Goal: Information Seeking & Learning: Learn about a topic

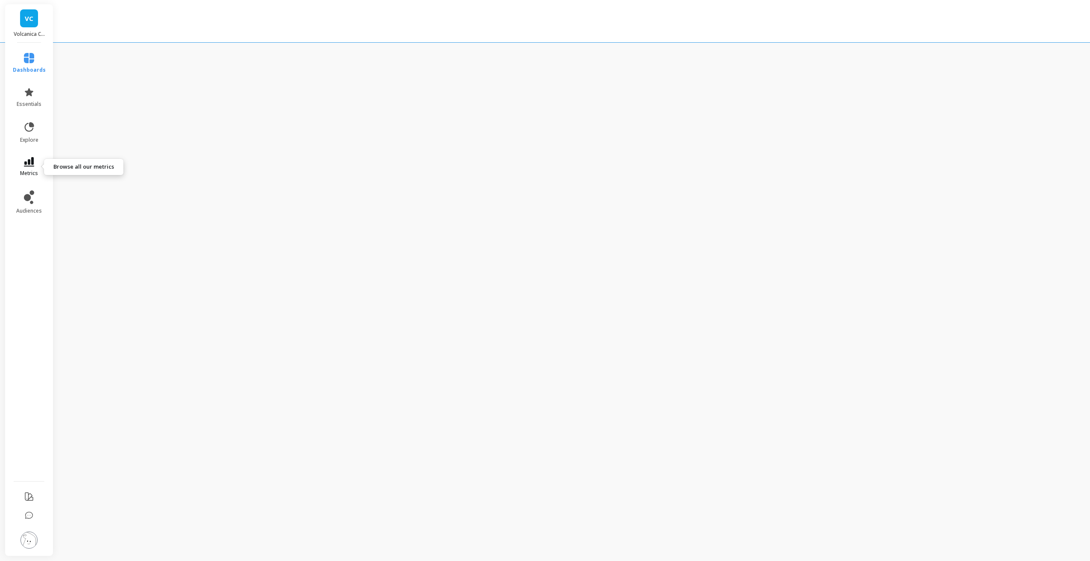
click at [24, 164] on icon at bounding box center [29, 161] width 10 height 9
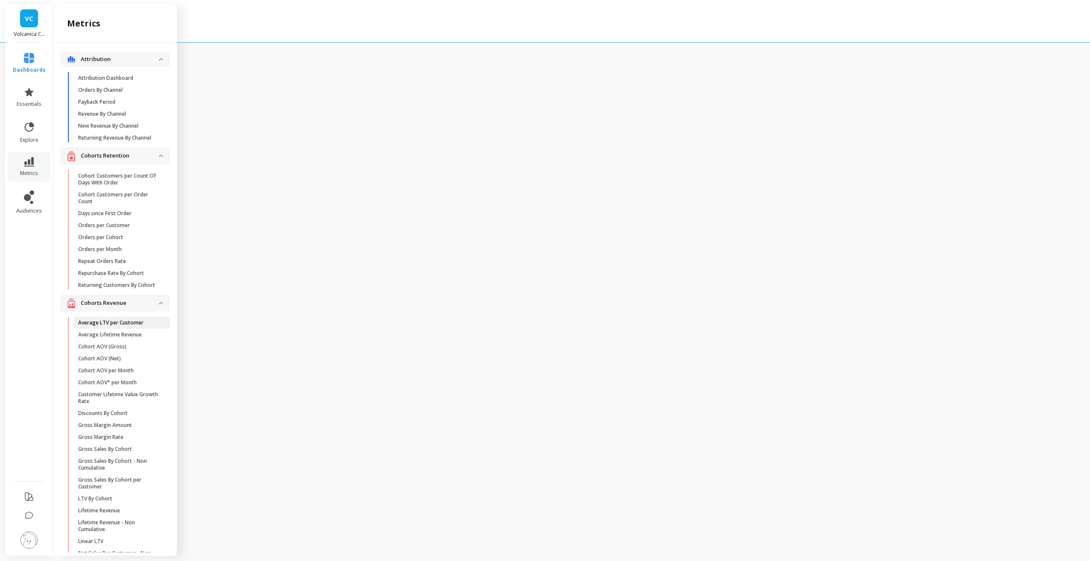
click at [110, 329] on link "Average LTV per Customer" at bounding box center [122, 323] width 96 height 12
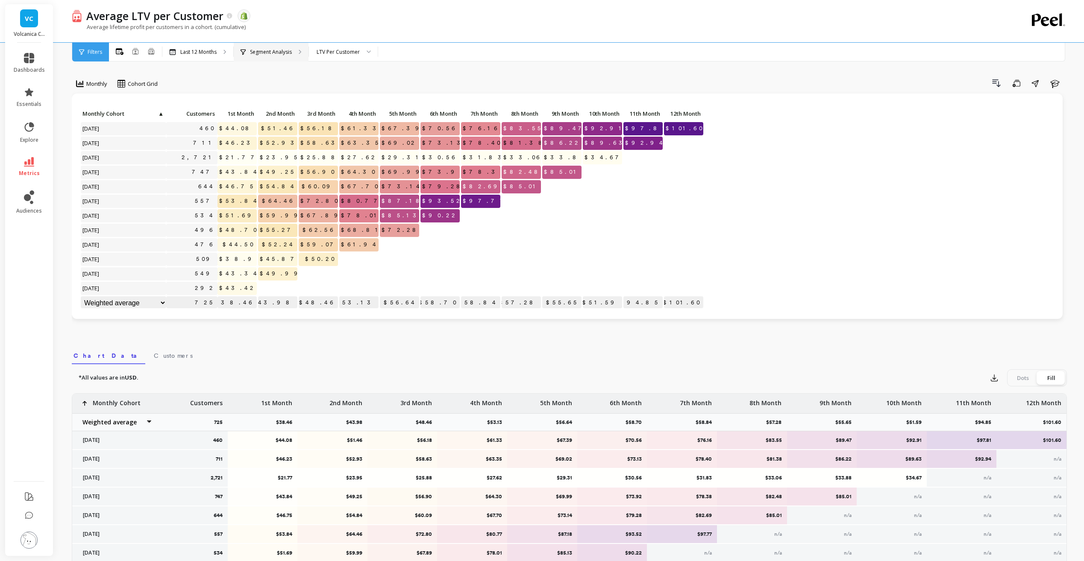
click at [248, 54] on div "Segment Analysis" at bounding box center [266, 52] width 51 height 7
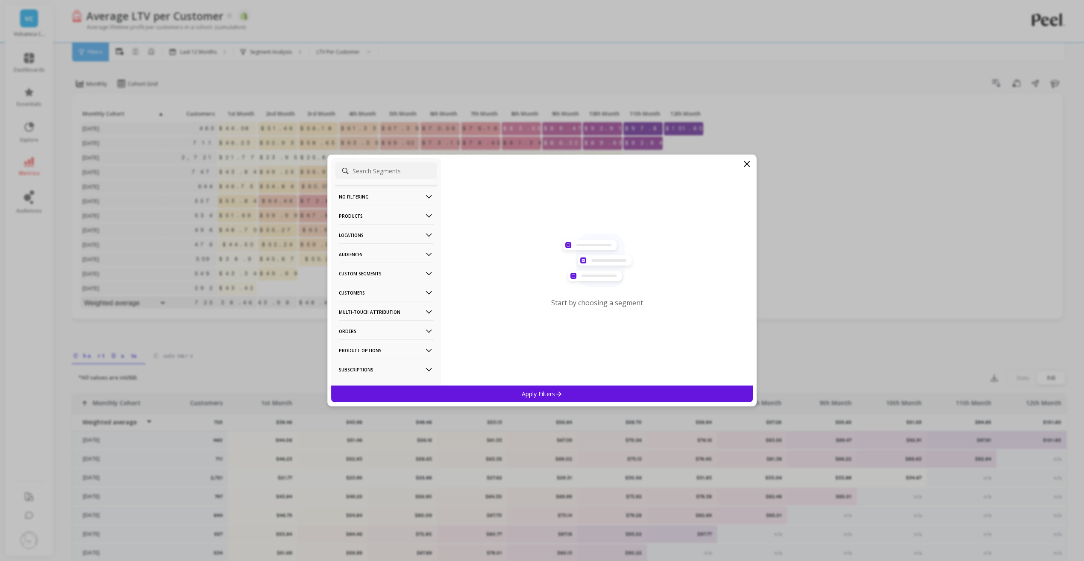
click at [403, 363] on p "Subscriptions" at bounding box center [386, 370] width 95 height 22
click at [378, 350] on p "Subscription Status" at bounding box center [365, 350] width 50 height 8
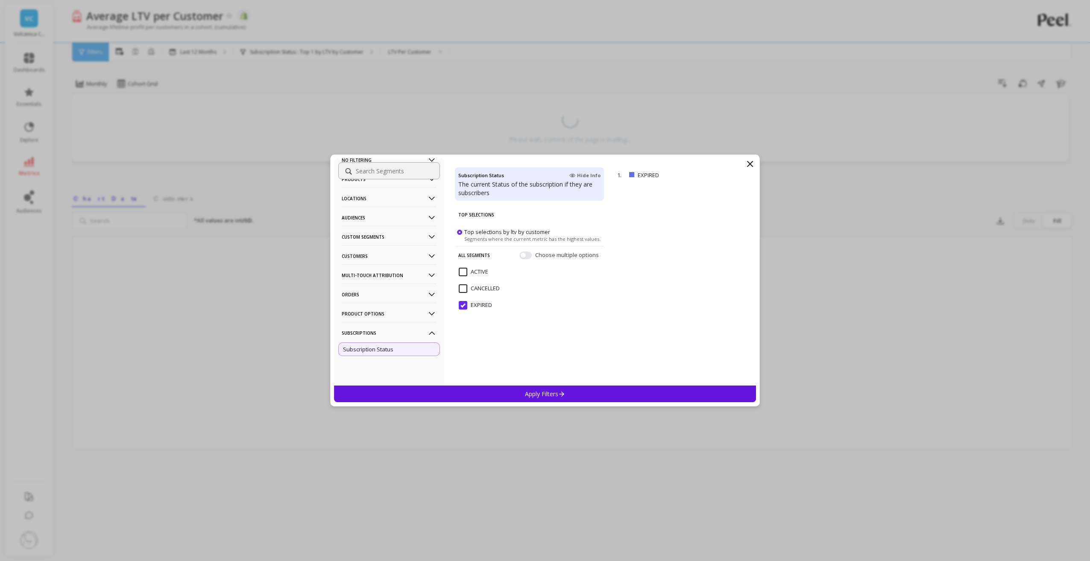
click at [461, 268] on input "ACTIVE" at bounding box center [473, 272] width 29 height 9
click at [465, 308] on input "EXPIRED" at bounding box center [475, 305] width 33 height 9
click at [462, 270] on input "ACTIVE" at bounding box center [473, 272] width 29 height 9
click at [518, 396] on div "Apply Filters" at bounding box center [545, 394] width 422 height 17
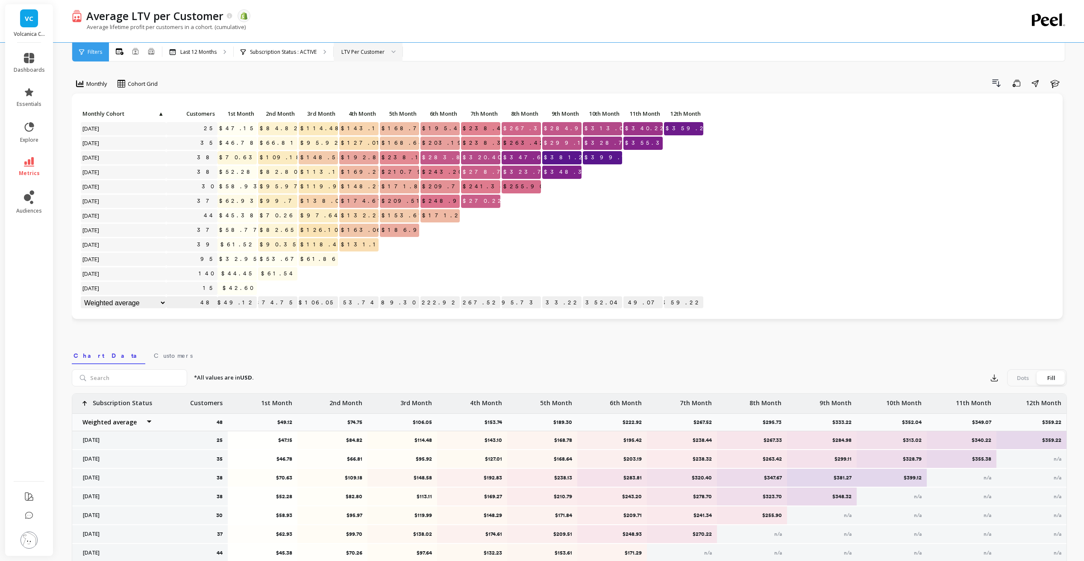
click at [349, 56] on div "LTV Per Customer" at bounding box center [362, 52] width 43 height 8
click at [353, 53] on div "LTV Per Customer" at bounding box center [362, 52] width 43 height 8
click at [91, 53] on span "Filters" at bounding box center [95, 52] width 15 height 7
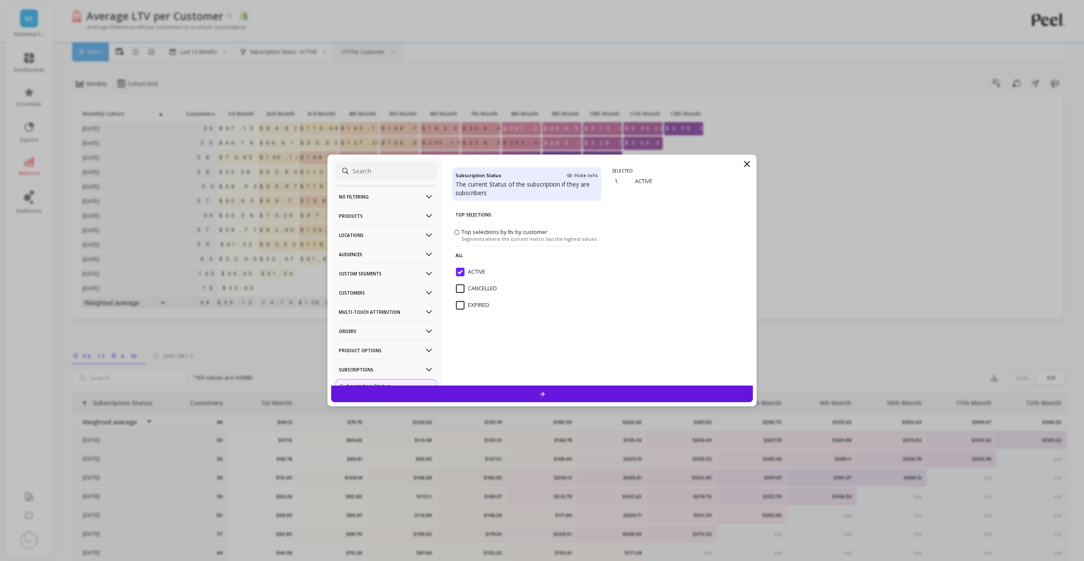
click at [375, 286] on p "Customers" at bounding box center [386, 293] width 95 height 22
click at [391, 318] on div "Data Source" at bounding box center [386, 324] width 102 height 14
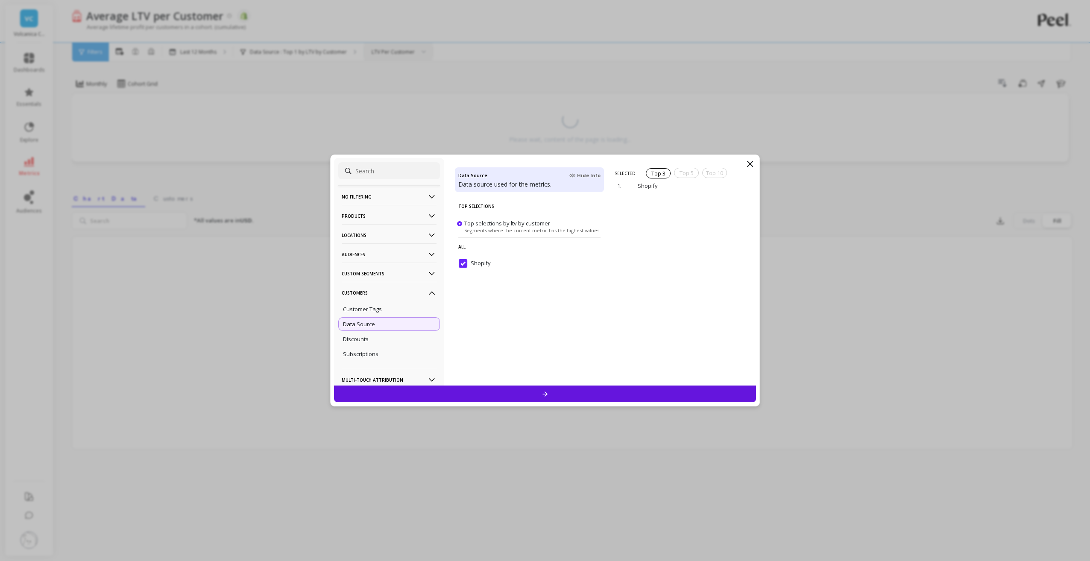
click at [427, 273] on Segments-icon at bounding box center [431, 273] width 9 height 9
click at [394, 197] on p "No filtering" at bounding box center [389, 197] width 95 height 22
click at [379, 242] on p "Products" at bounding box center [389, 239] width 95 height 22
click at [367, 242] on p "Locations" at bounding box center [389, 243] width 95 height 22
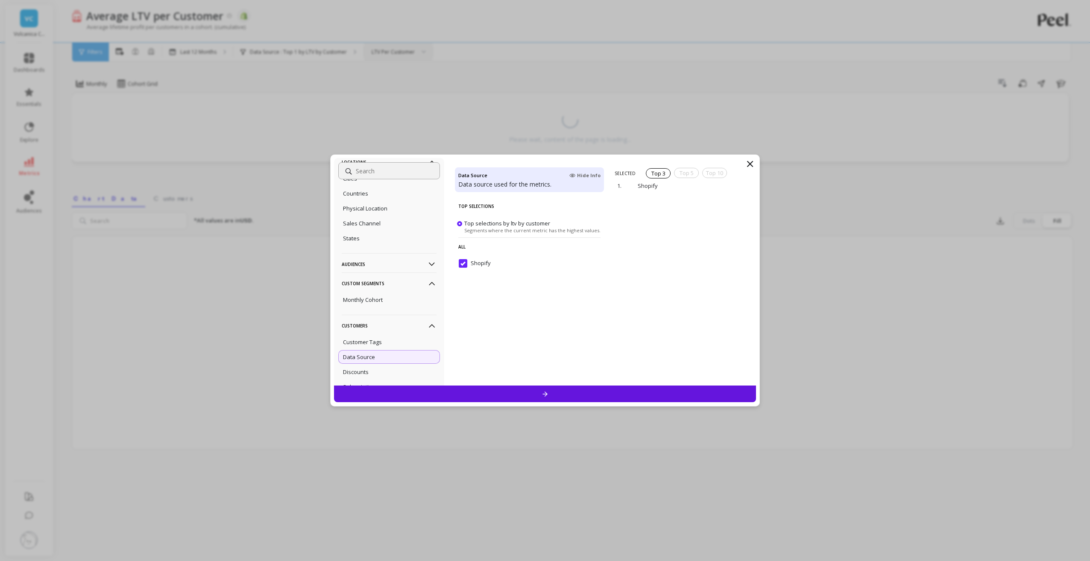
scroll to position [214, 0]
click at [371, 259] on p "Audiences" at bounding box center [389, 260] width 95 height 22
click at [370, 214] on div "Sales Channel" at bounding box center [389, 219] width 102 height 14
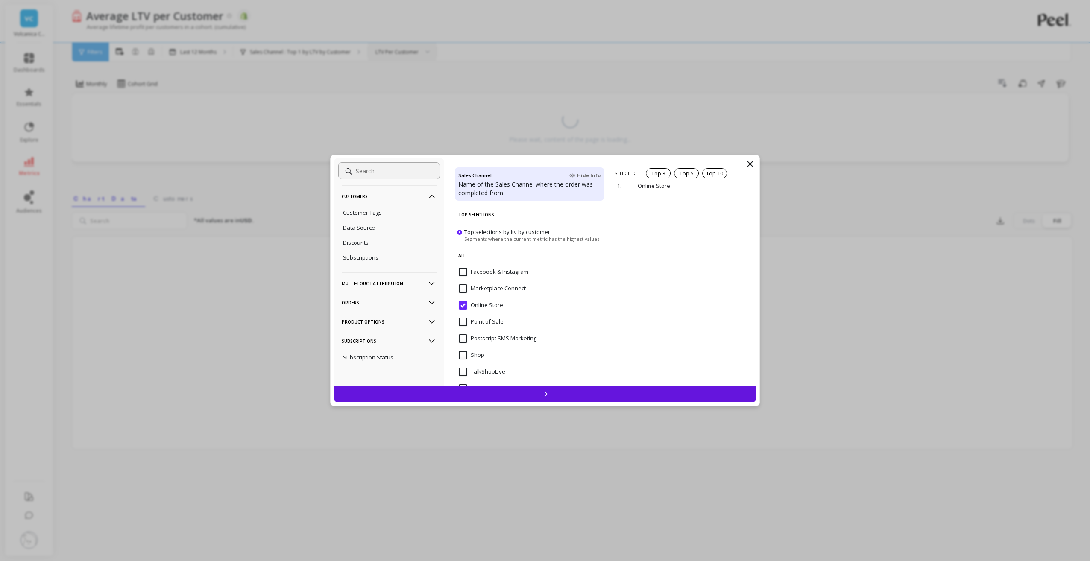
scroll to position [504, 0]
click at [388, 269] on p "Multi-Touch Attribution" at bounding box center [389, 276] width 95 height 22
click at [379, 300] on div "UTM Source" at bounding box center [389, 296] width 102 height 14
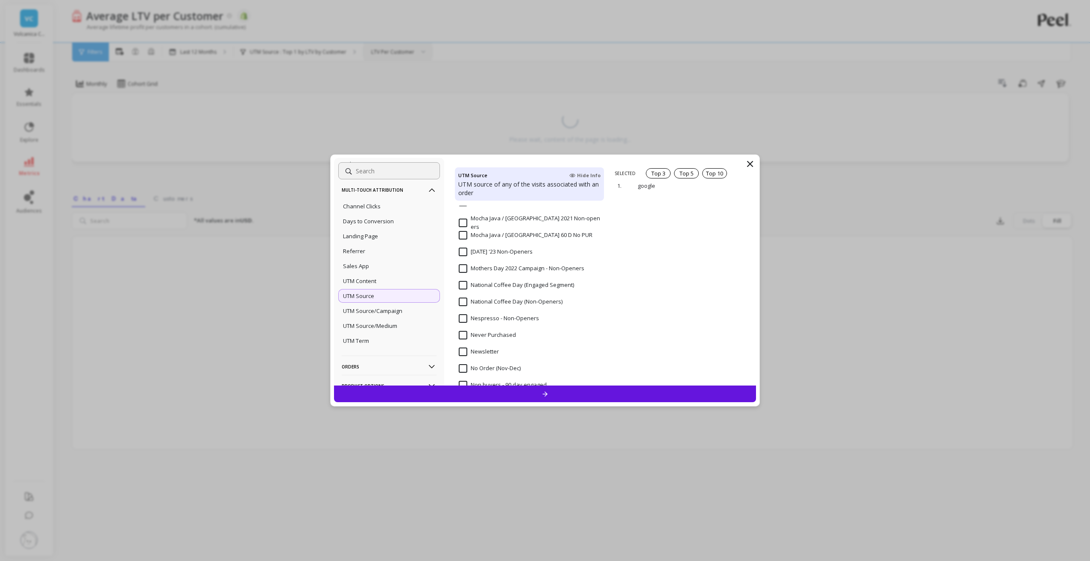
scroll to position [2179, 0]
click at [391, 313] on p "UTM Source/Campaign" at bounding box center [372, 311] width 59 height 8
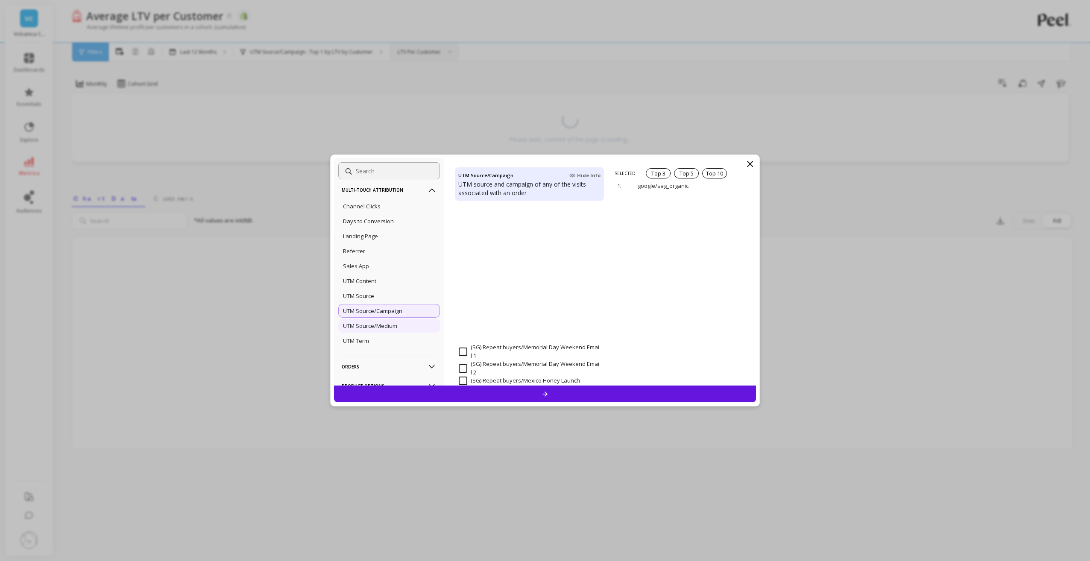
scroll to position [1154, 0]
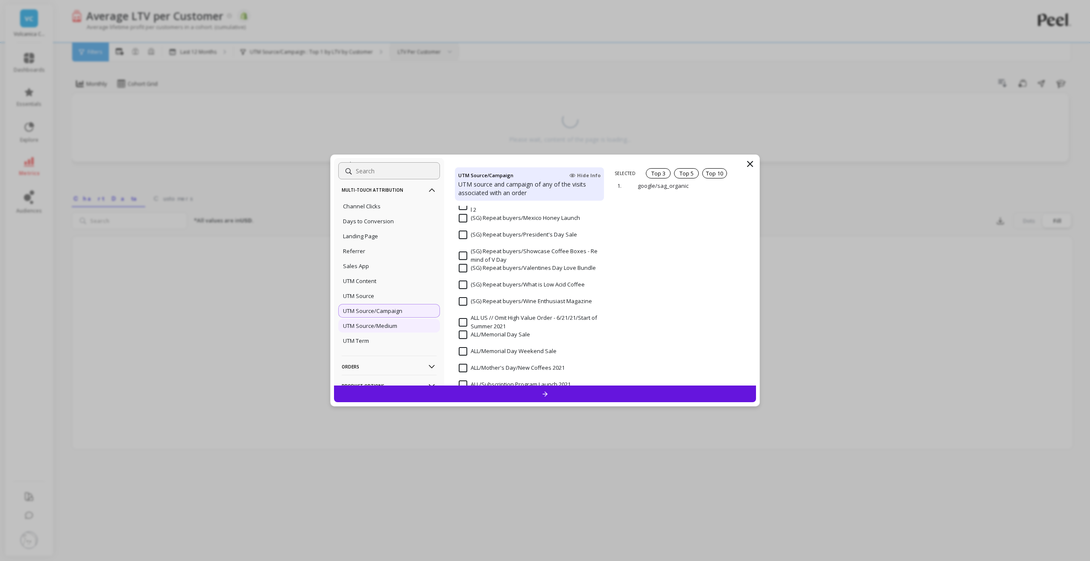
click at [375, 328] on p "UTM Source/Medium" at bounding box center [370, 326] width 54 height 8
click at [380, 285] on div "UTM Content" at bounding box center [389, 281] width 102 height 14
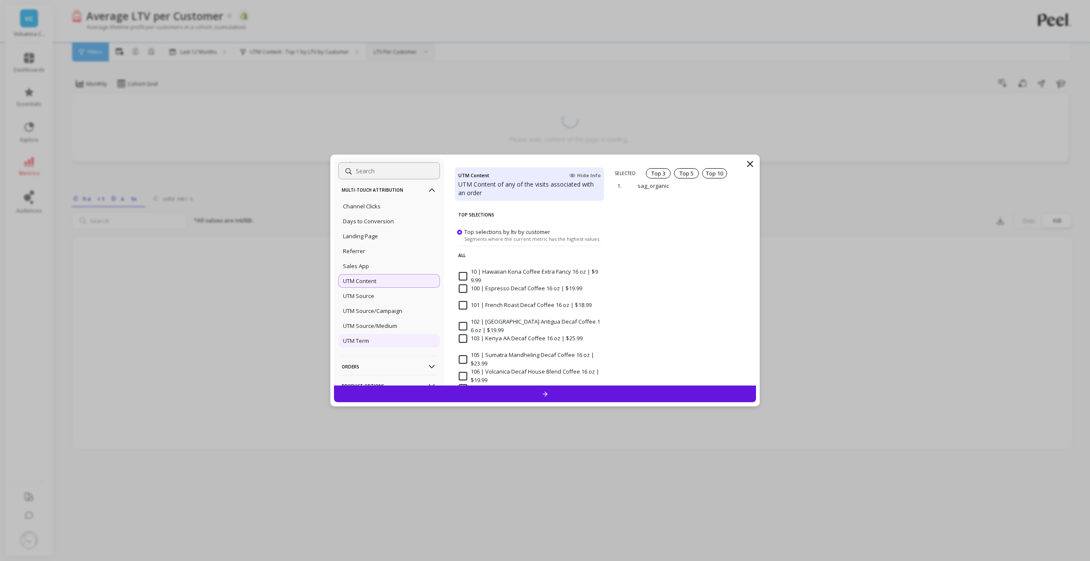
click at [379, 339] on div "UTM Term" at bounding box center [389, 341] width 102 height 14
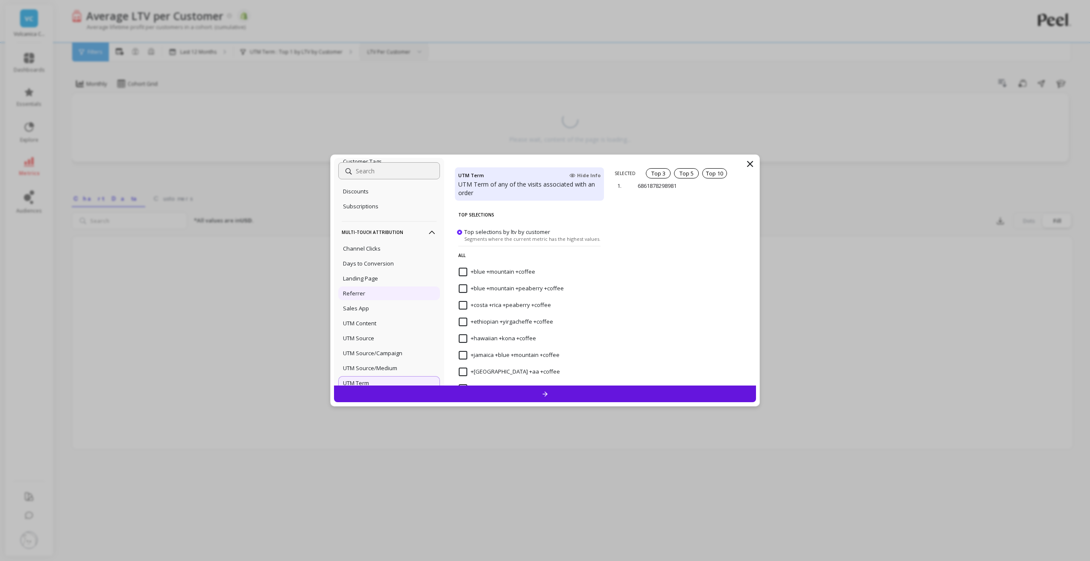
scroll to position [547, 0]
click at [361, 306] on p "Sales App" at bounding box center [356, 309] width 26 height 8
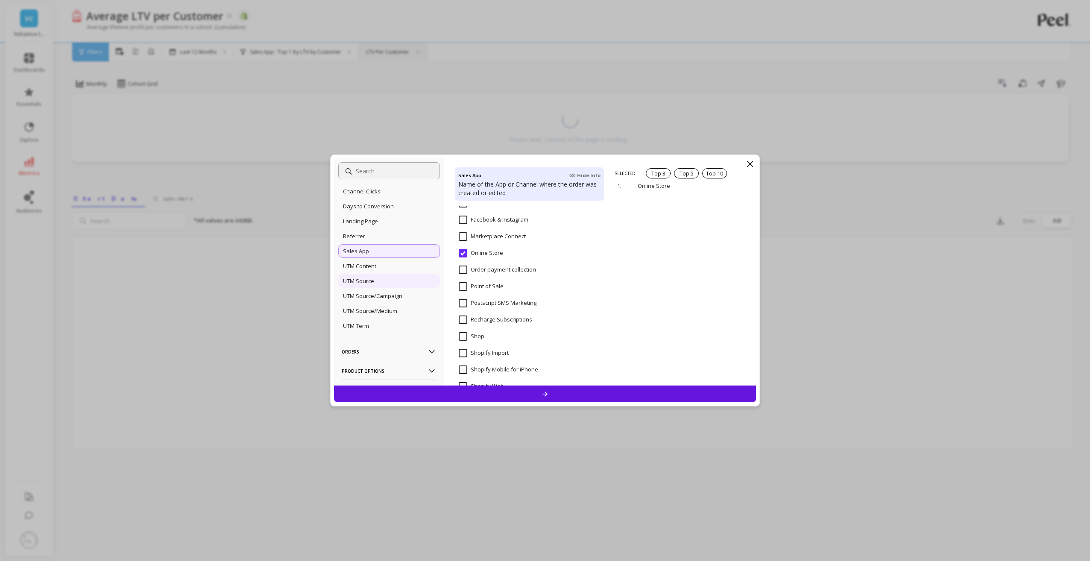
scroll to position [590, 0]
click at [389, 284] on div "UTM Content" at bounding box center [389, 281] width 102 height 14
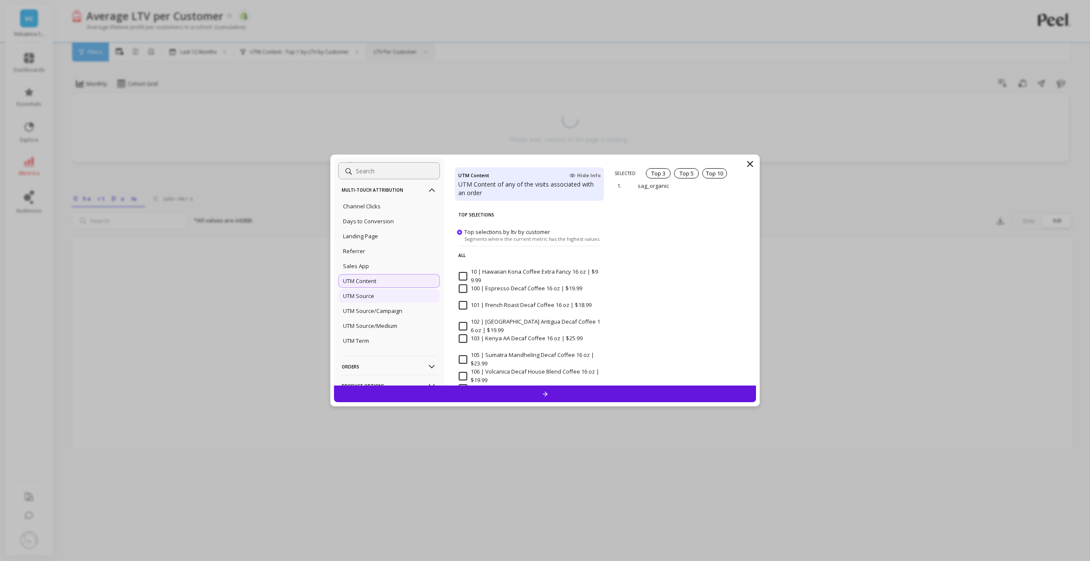
click at [387, 291] on div "UTM Source" at bounding box center [389, 296] width 102 height 14
click at [373, 308] on p "UTM Source/Campaign" at bounding box center [372, 311] width 59 height 8
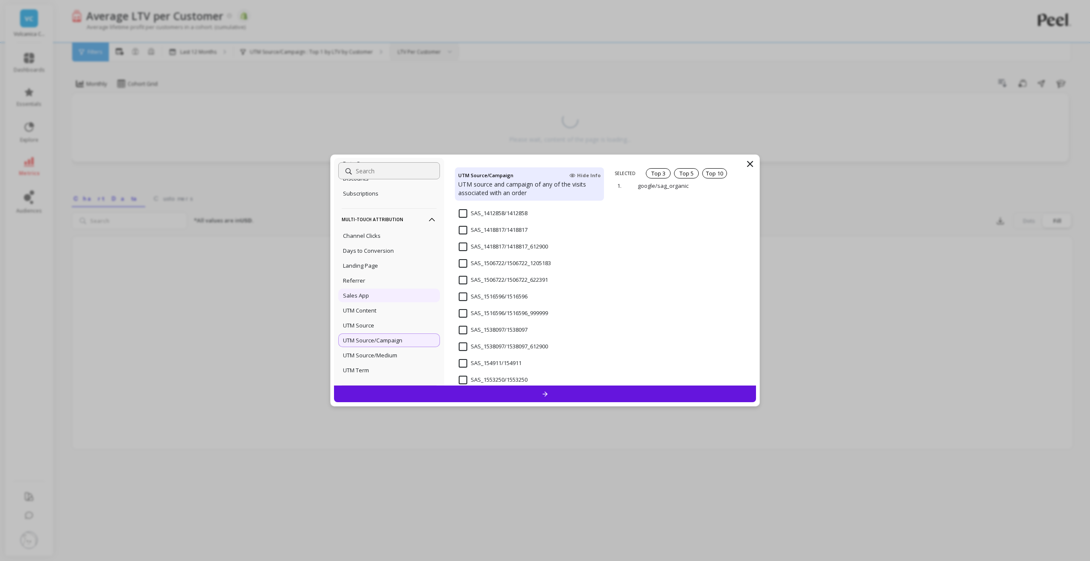
scroll to position [547, 0]
click at [364, 285] on div "Landing Page" at bounding box center [389, 279] width 102 height 14
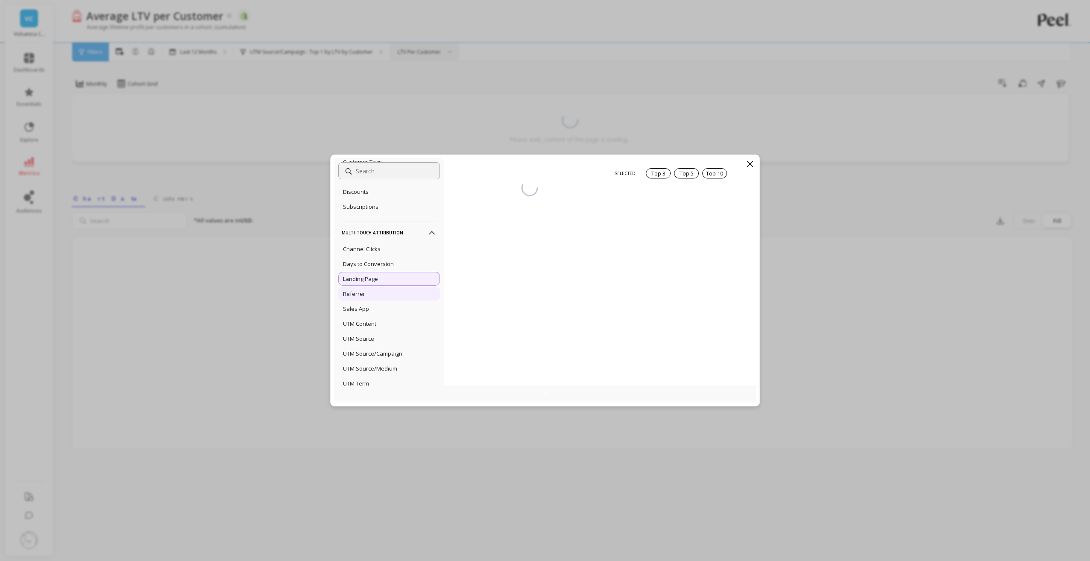
click at [359, 292] on p "Referrer" at bounding box center [354, 294] width 22 height 8
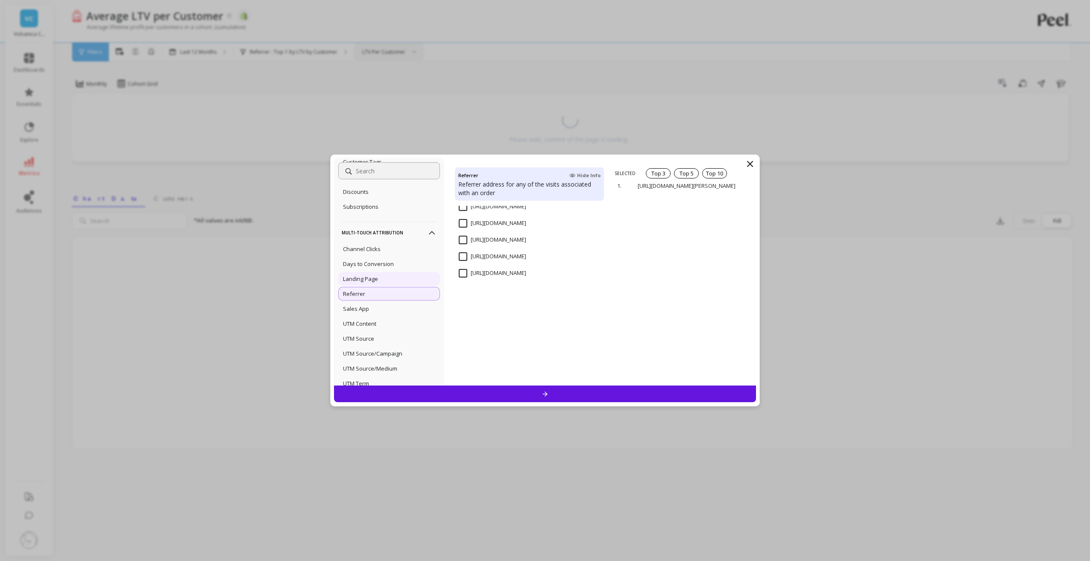
scroll to position [2350, 0]
click at [386, 246] on div "Channel Clicks" at bounding box center [389, 249] width 102 height 14
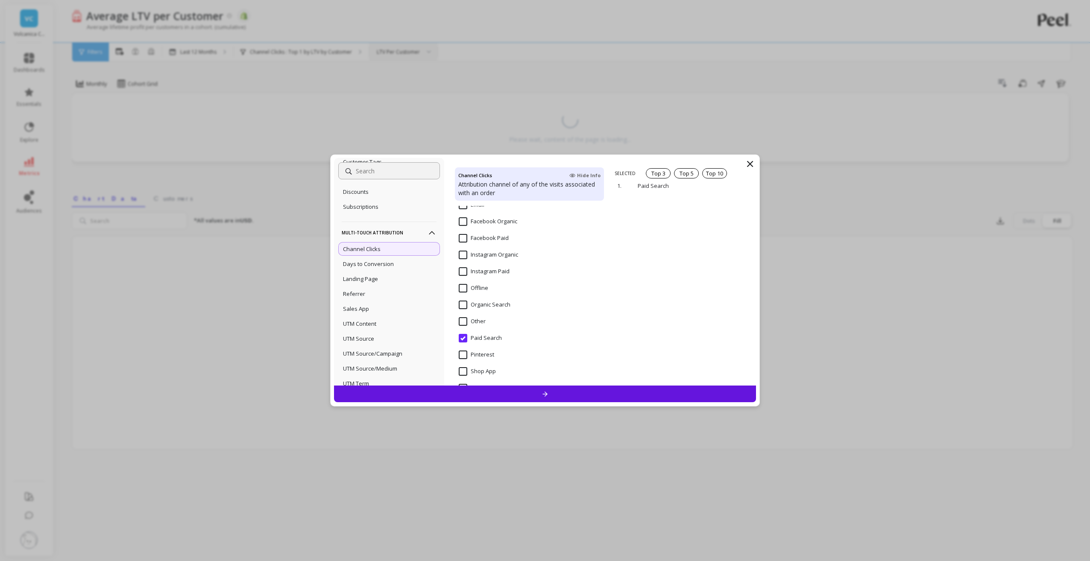
scroll to position [85, 0]
click at [415, 264] on div "Days to Conversion" at bounding box center [389, 264] width 102 height 14
click at [399, 278] on div "Landing Page" at bounding box center [389, 279] width 102 height 14
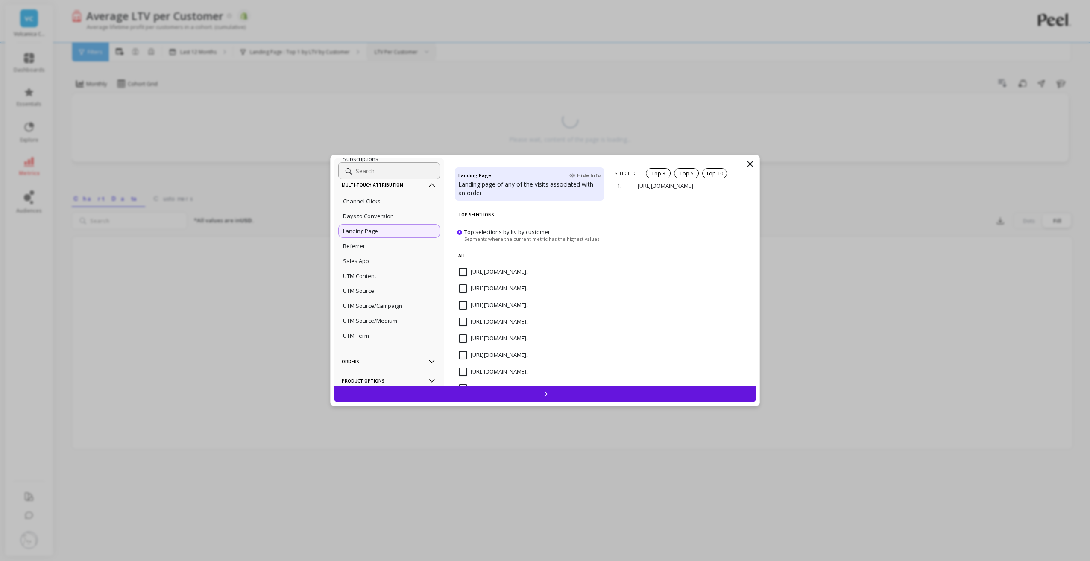
scroll to position [662, 0]
click at [385, 273] on div "UTM Term" at bounding box center [389, 269] width 102 height 14
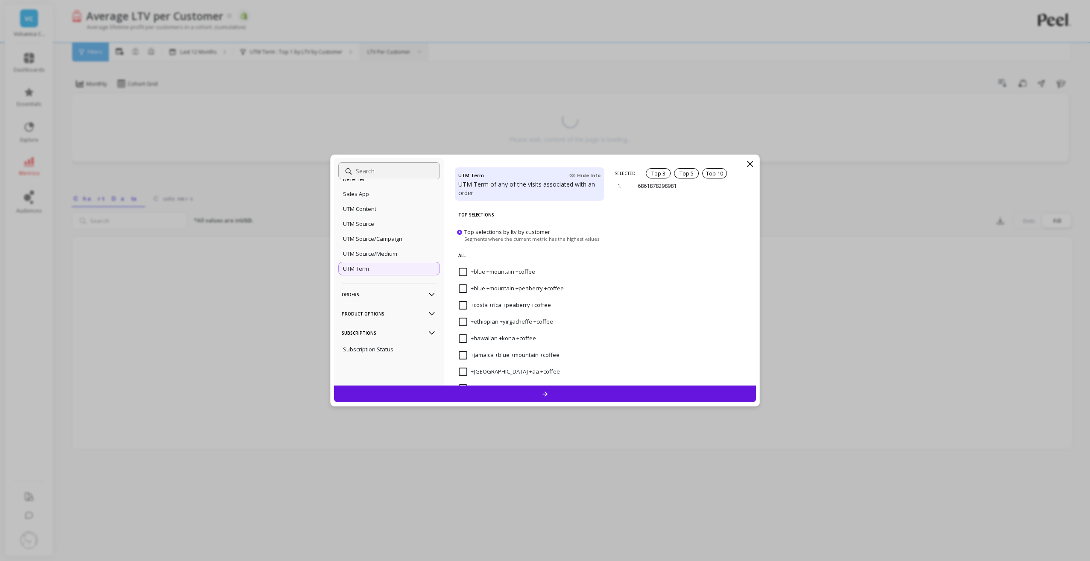
click at [382, 295] on p "Orders" at bounding box center [389, 295] width 95 height 22
click at [370, 313] on p "Product Options" at bounding box center [389, 314] width 95 height 22
click at [371, 230] on p "Facebook Customers" at bounding box center [370, 230] width 55 height 8
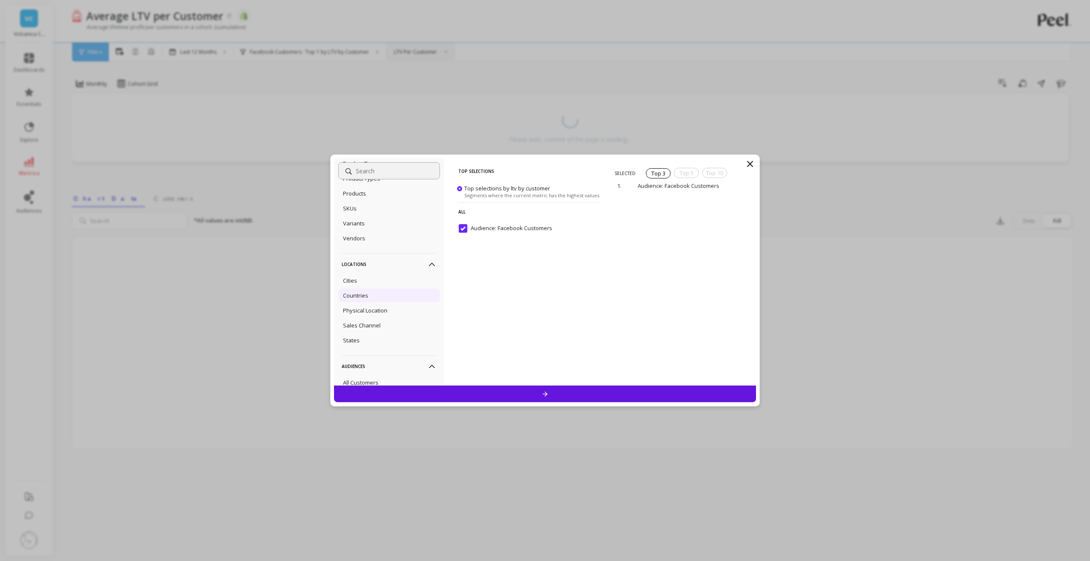
scroll to position [106, 0]
click at [374, 324] on p "Sales Channel" at bounding box center [362, 326] width 38 height 8
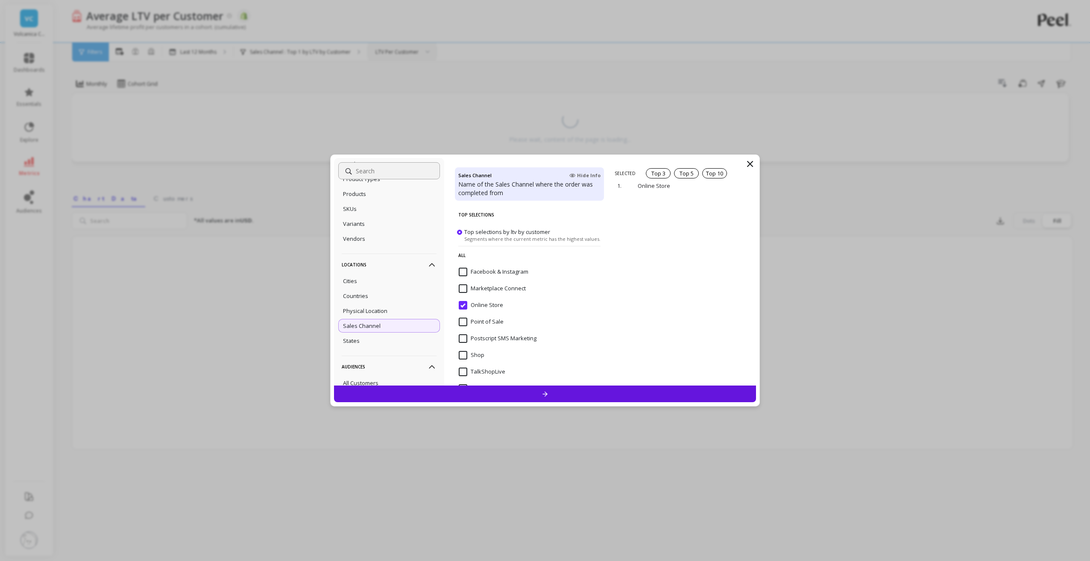
scroll to position [21, 0]
click at [461, 253] on Instagram "Facebook & Instagram" at bounding box center [494, 251] width 70 height 9
click at [464, 250] on Instagram "Facebook & Instagram" at bounding box center [494, 251] width 70 height 9
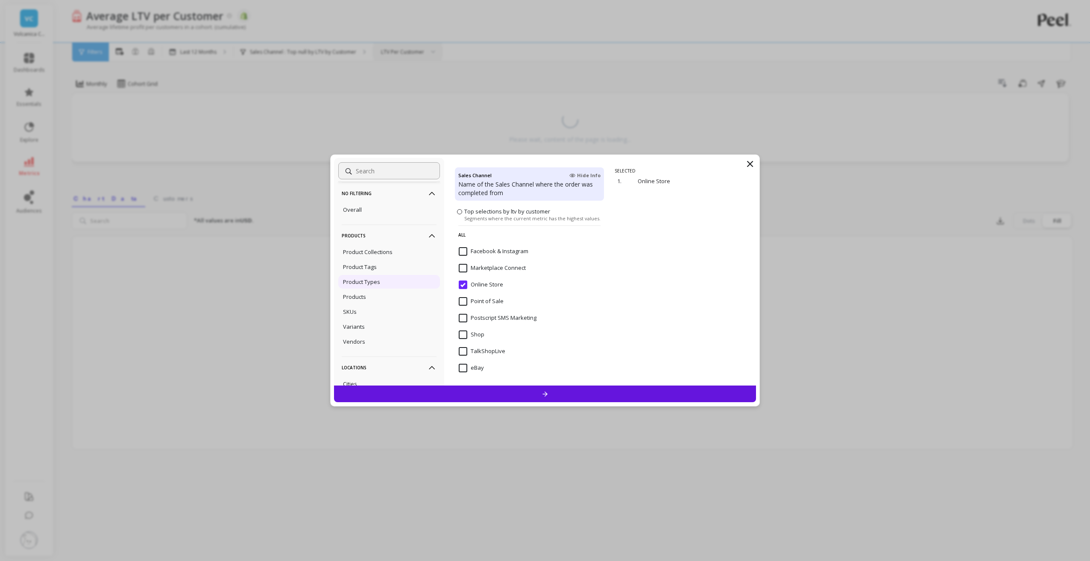
scroll to position [0, 0]
click at [372, 209] on div "Overall" at bounding box center [389, 213] width 102 height 14
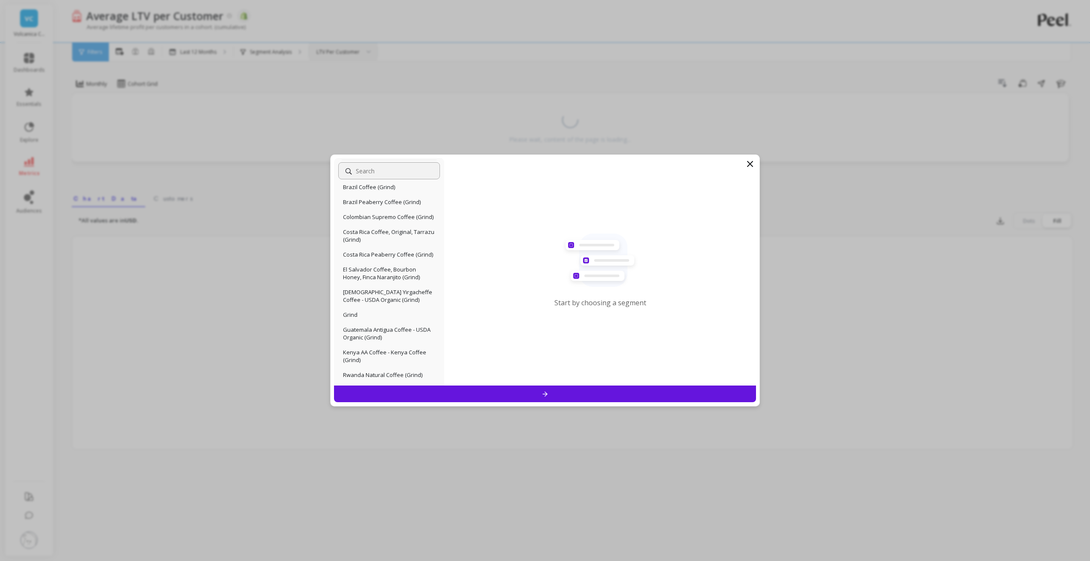
scroll to position [1046, 0]
click at [384, 347] on p "Subscription Status" at bounding box center [368, 350] width 50 height 8
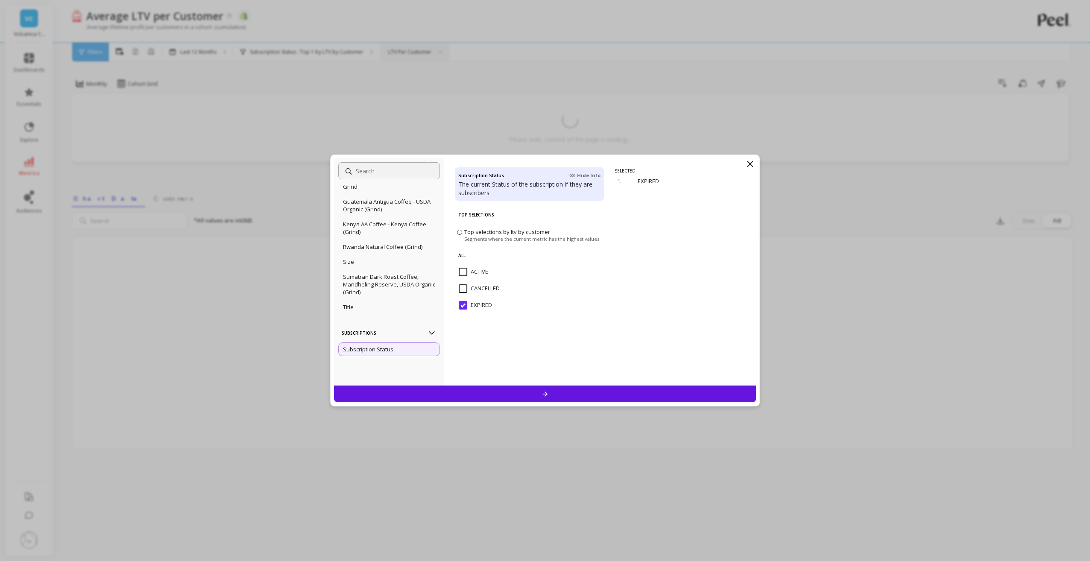
click at [461, 275] on input "ACTIVE" at bounding box center [473, 272] width 29 height 9
click at [462, 307] on input "EXPIRED" at bounding box center [475, 305] width 33 height 9
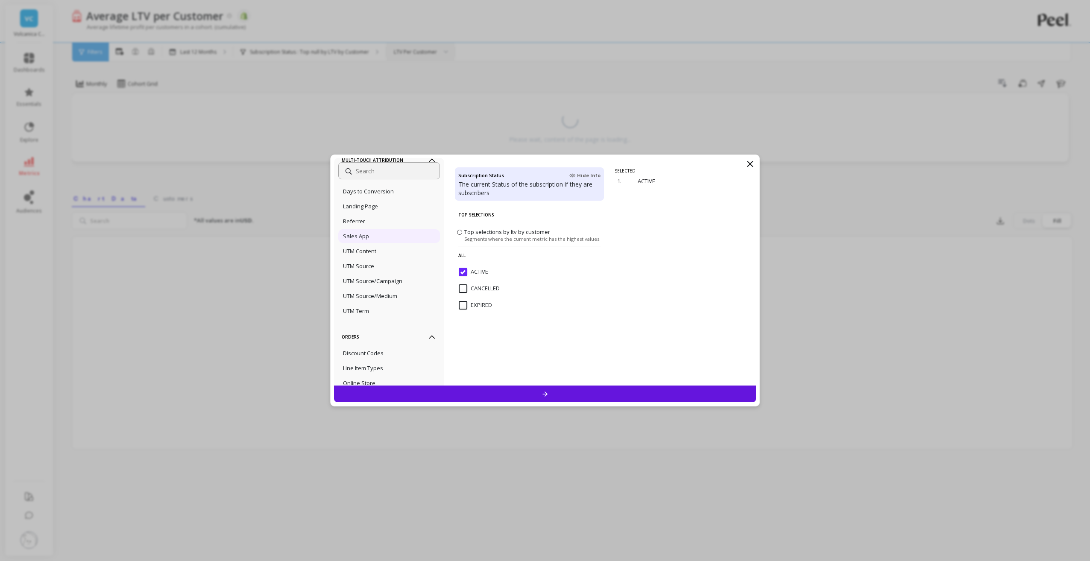
scroll to position [619, 0]
click at [386, 294] on p "UTM Source/Medium" at bounding box center [370, 297] width 54 height 8
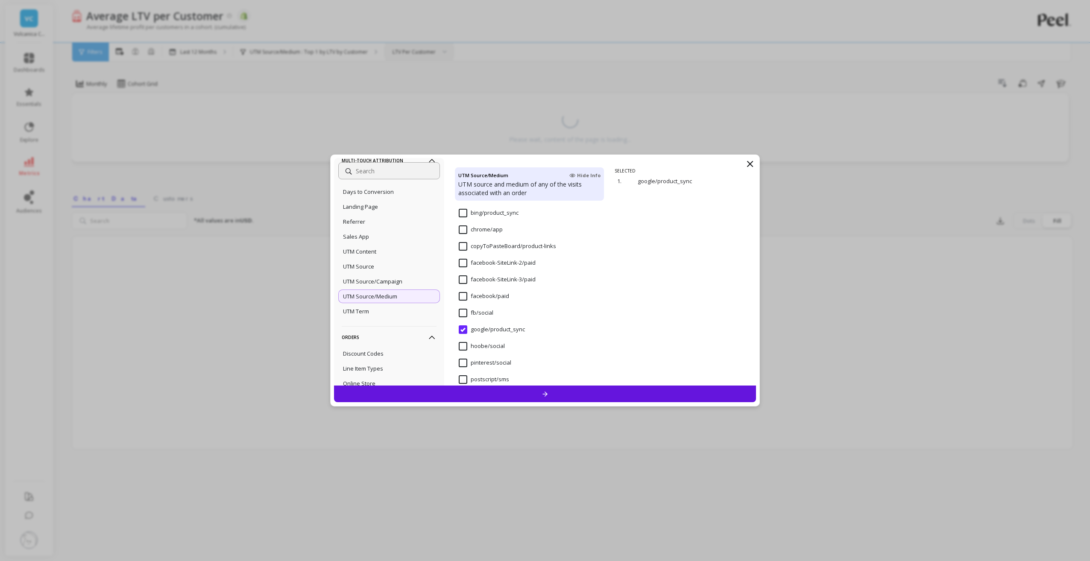
scroll to position [7778, 0]
click at [389, 310] on div "UTM Term" at bounding box center [389, 312] width 102 height 14
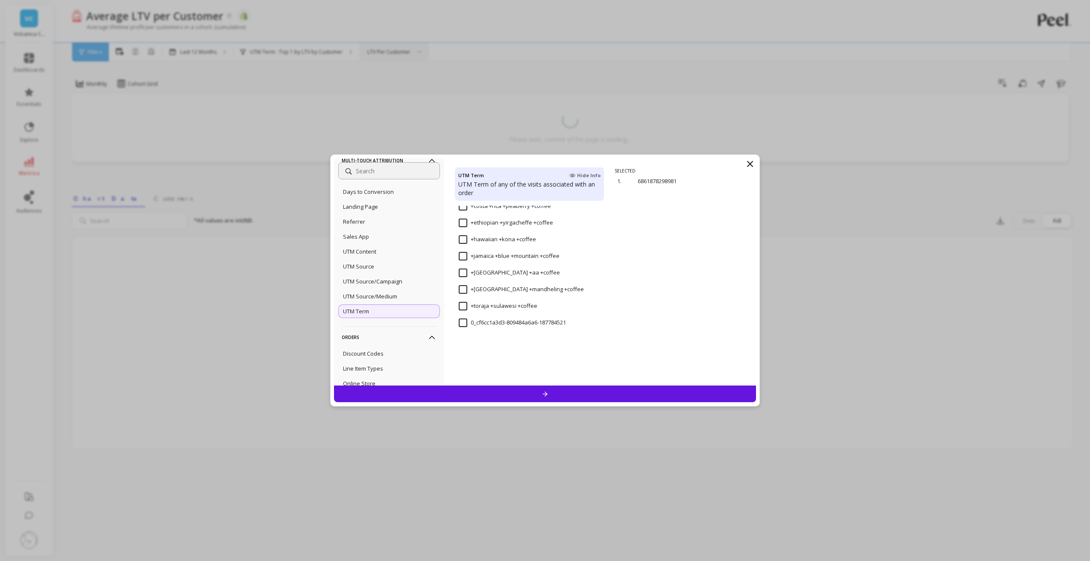
scroll to position [256, 0]
click at [385, 280] on p "UTM Source/Campaign" at bounding box center [372, 282] width 59 height 8
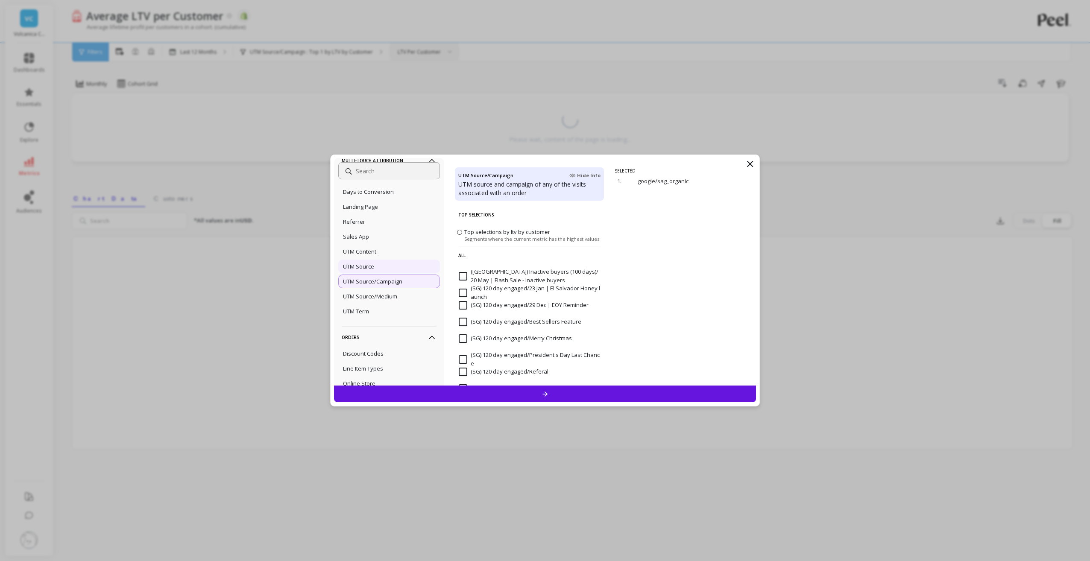
click at [391, 265] on div "UTM Source" at bounding box center [389, 267] width 102 height 14
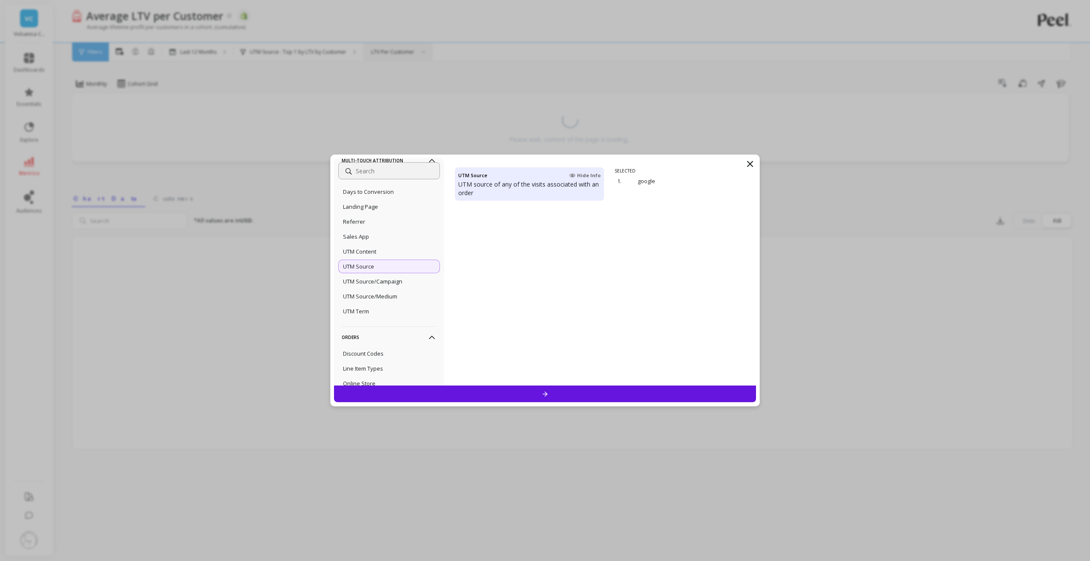
scroll to position [2265, 0]
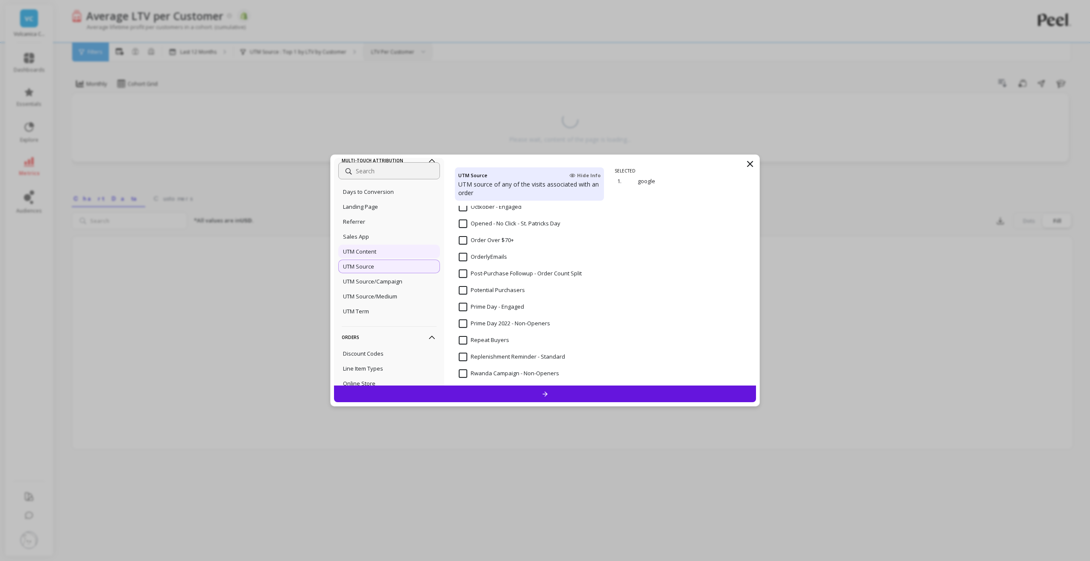
click at [400, 249] on div "UTM Content" at bounding box center [389, 252] width 102 height 14
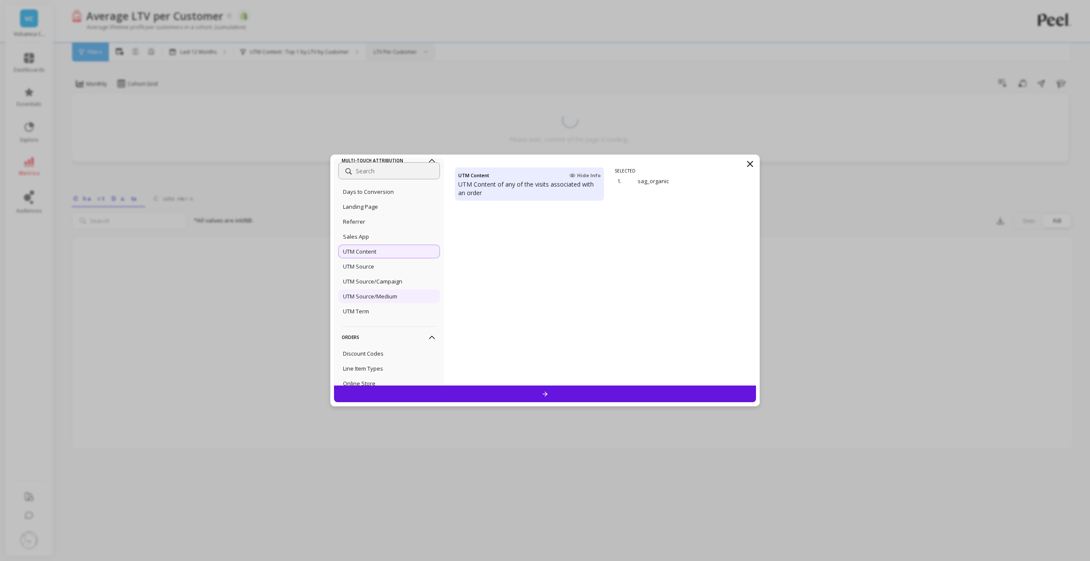
scroll to position [555, 0]
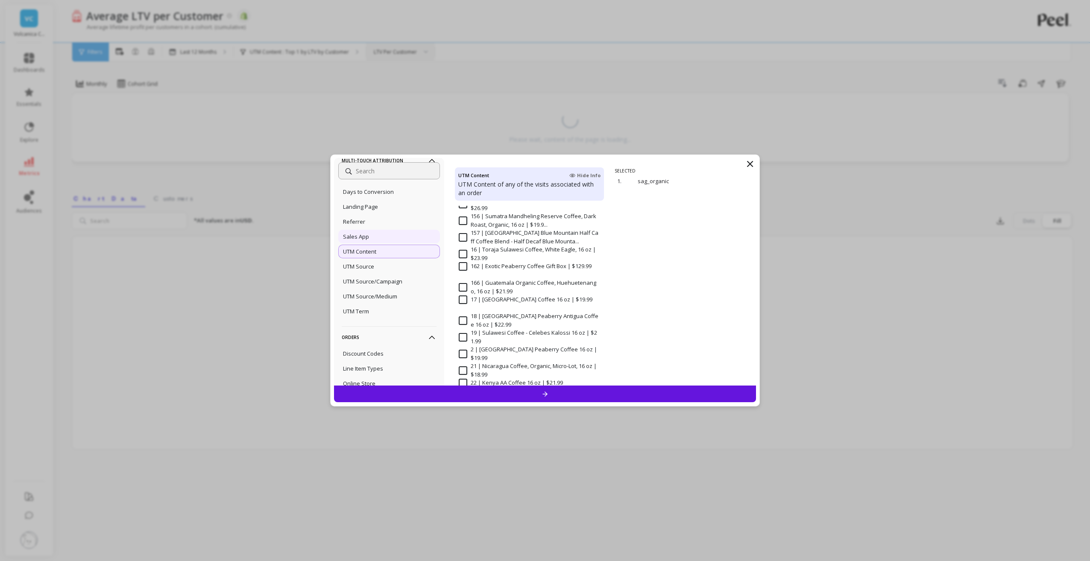
click at [380, 239] on div "Sales App" at bounding box center [389, 237] width 102 height 14
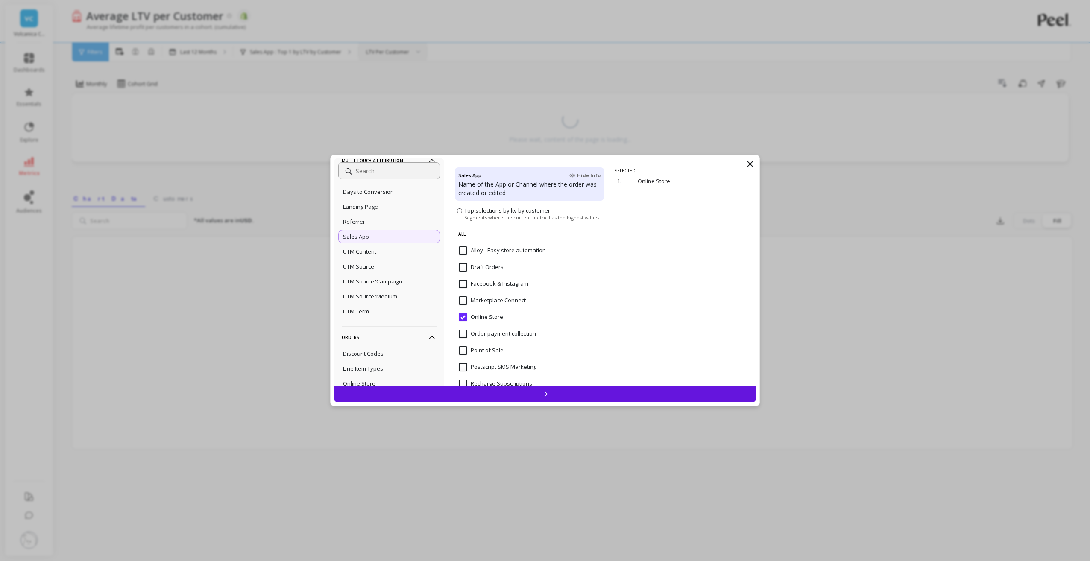
scroll to position [9, 0]
click at [463, 294] on input "Facebook & Instagram" at bounding box center [494, 296] width 70 height 9
click at [468, 309] on input "Marketplace Connect" at bounding box center [492, 313] width 67 height 9
click at [491, 391] on div at bounding box center [545, 394] width 422 height 17
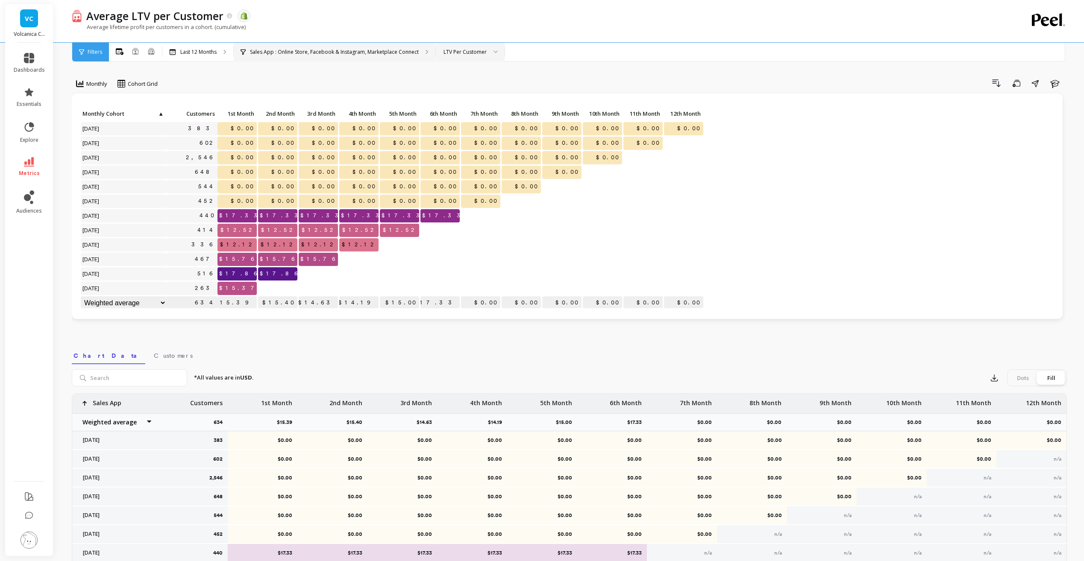
click at [278, 49] on p "Sales App : Online Store, Facebook & Instagram, Marketplace Connect" at bounding box center [334, 52] width 169 height 7
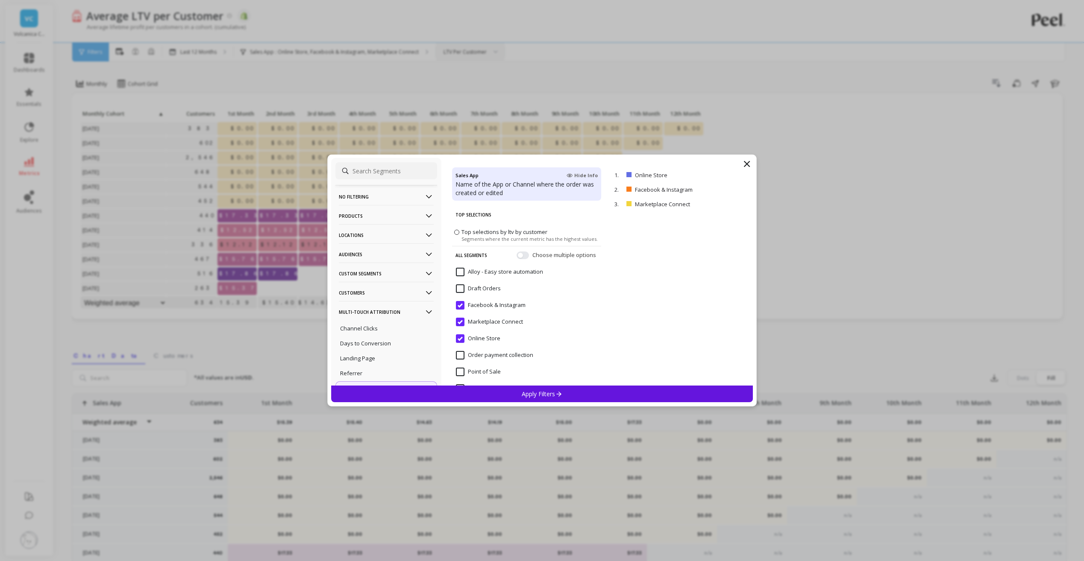
click at [749, 166] on icon at bounding box center [746, 164] width 5 height 5
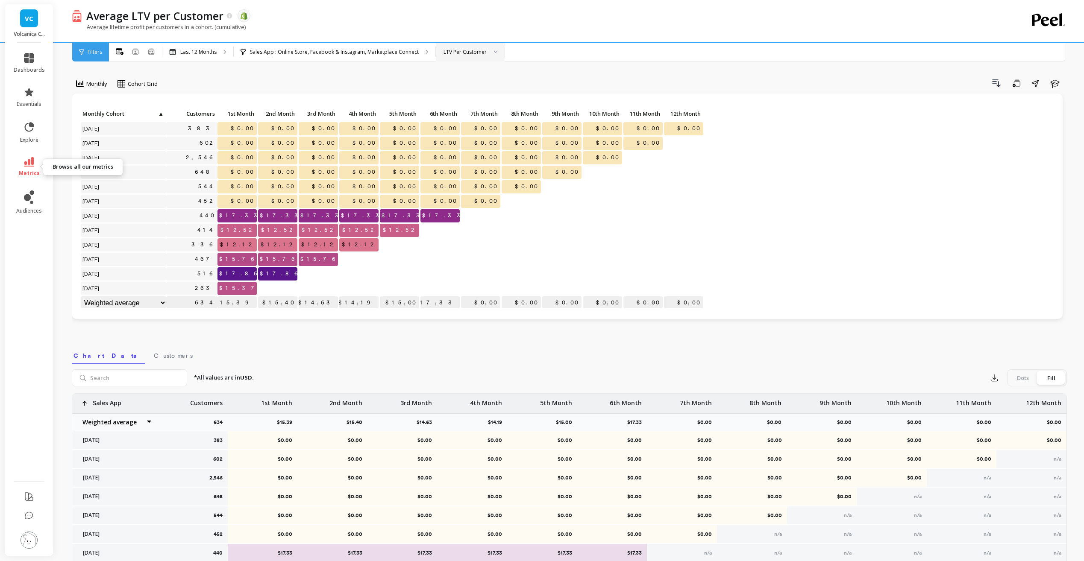
click at [29, 175] on span "metrics" at bounding box center [29, 173] width 21 height 7
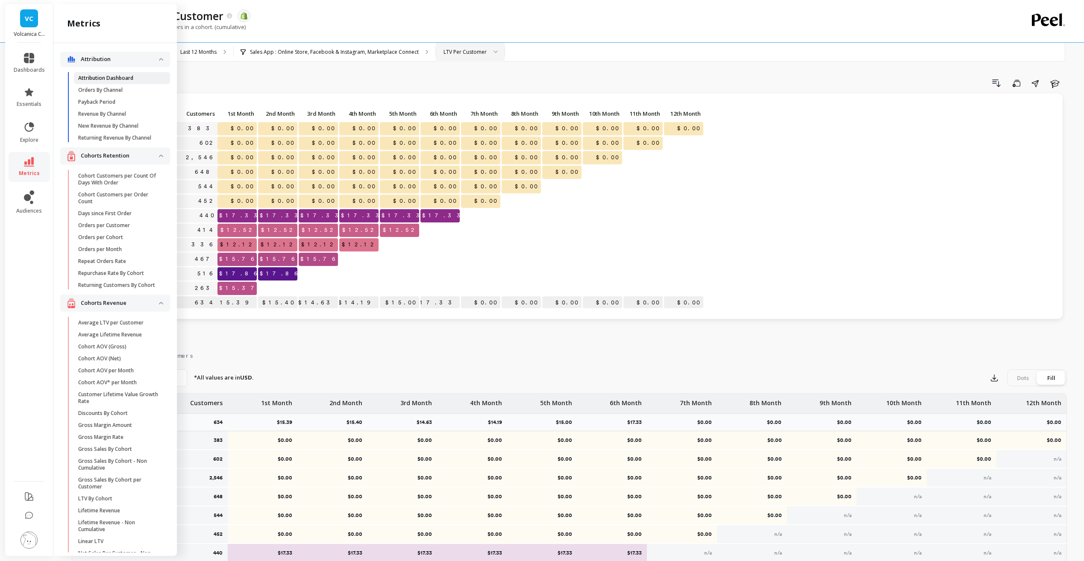
click at [97, 73] on link "Attribution Dashboard" at bounding box center [122, 78] width 96 height 12
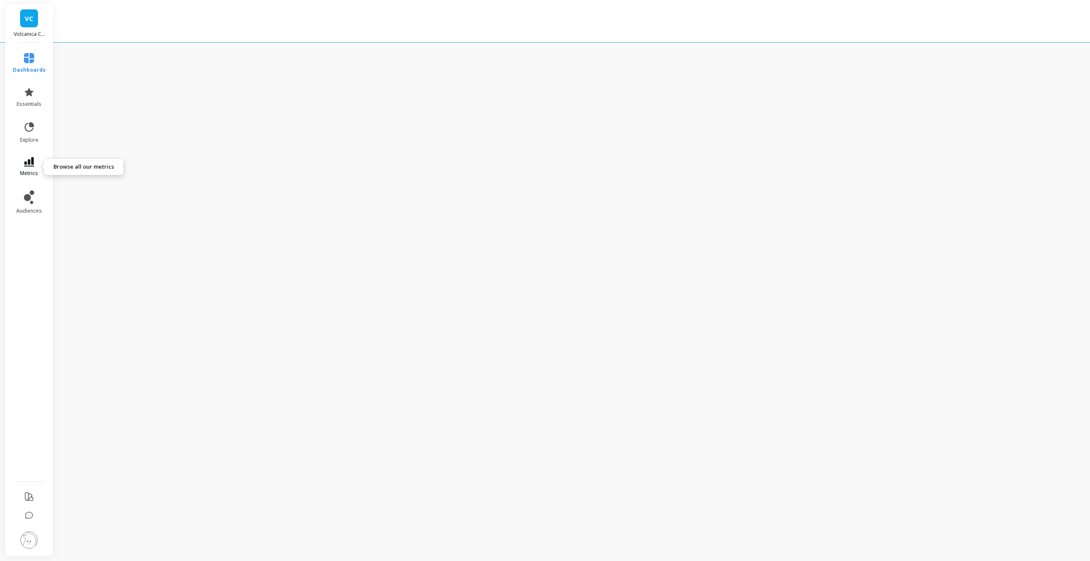
click at [35, 161] on link "metrics" at bounding box center [29, 167] width 33 height 20
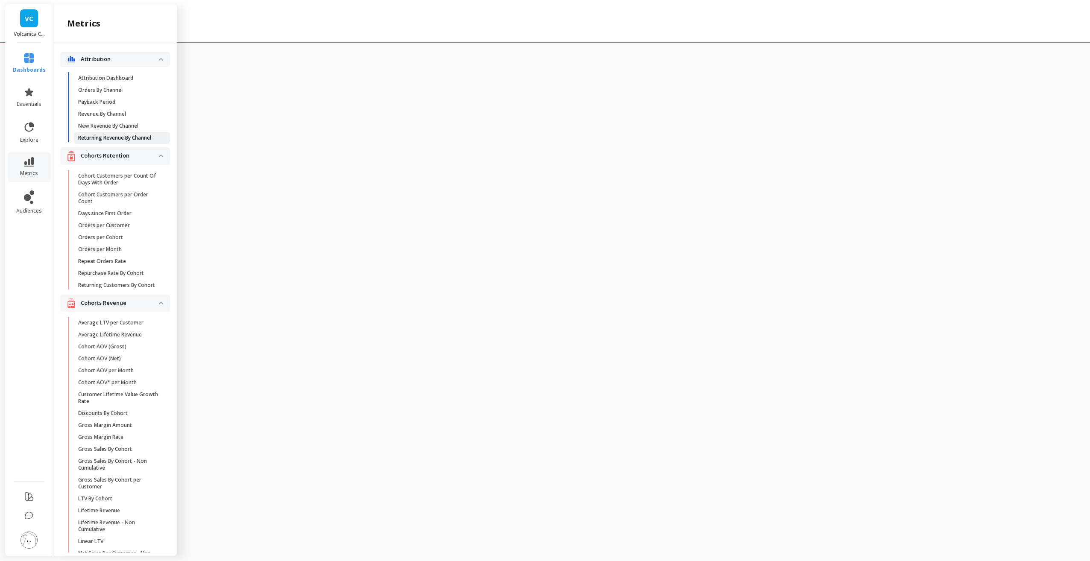
click at [109, 141] on p "Returning Revenue By Channel" at bounding box center [114, 138] width 73 height 7
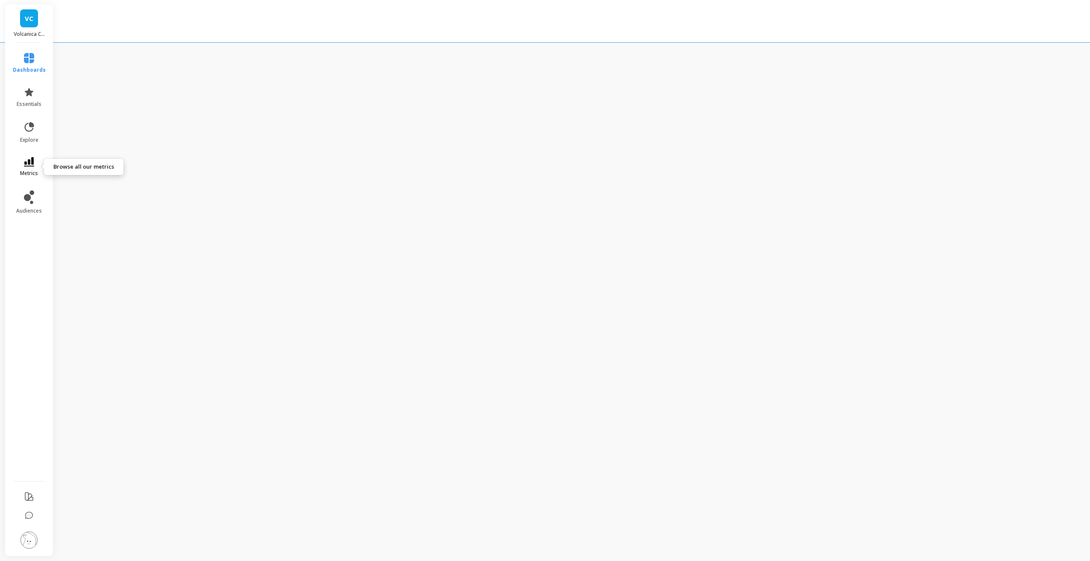
click at [28, 164] on icon at bounding box center [29, 161] width 10 height 9
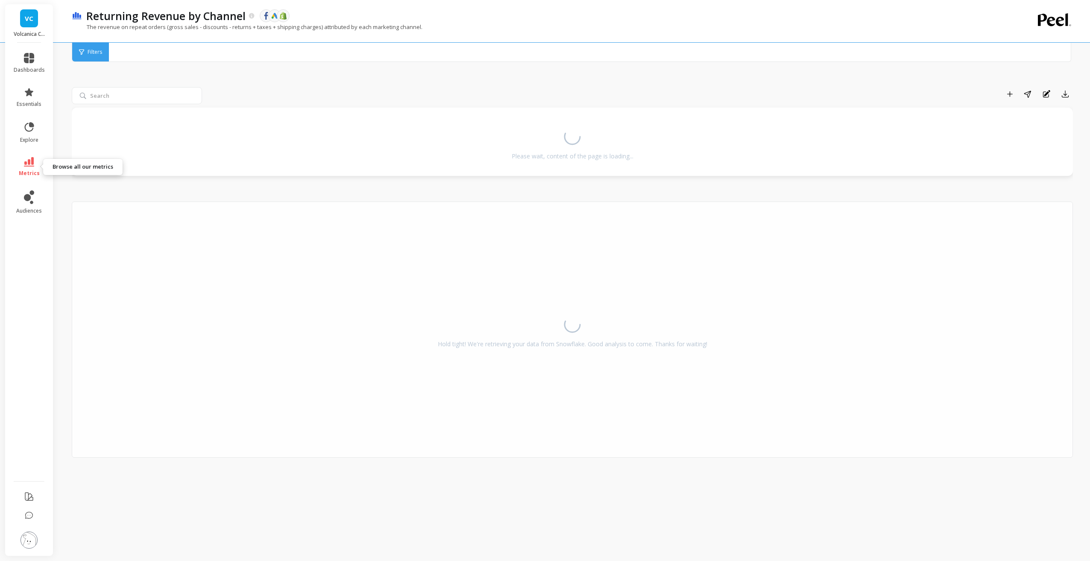
click at [25, 166] on icon at bounding box center [29, 161] width 10 height 9
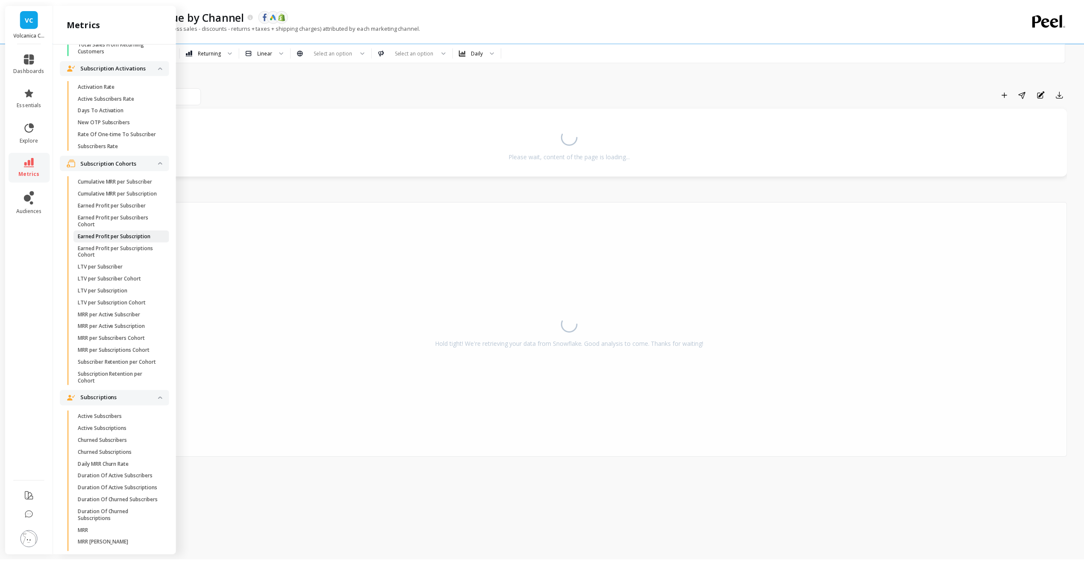
scroll to position [2094, 0]
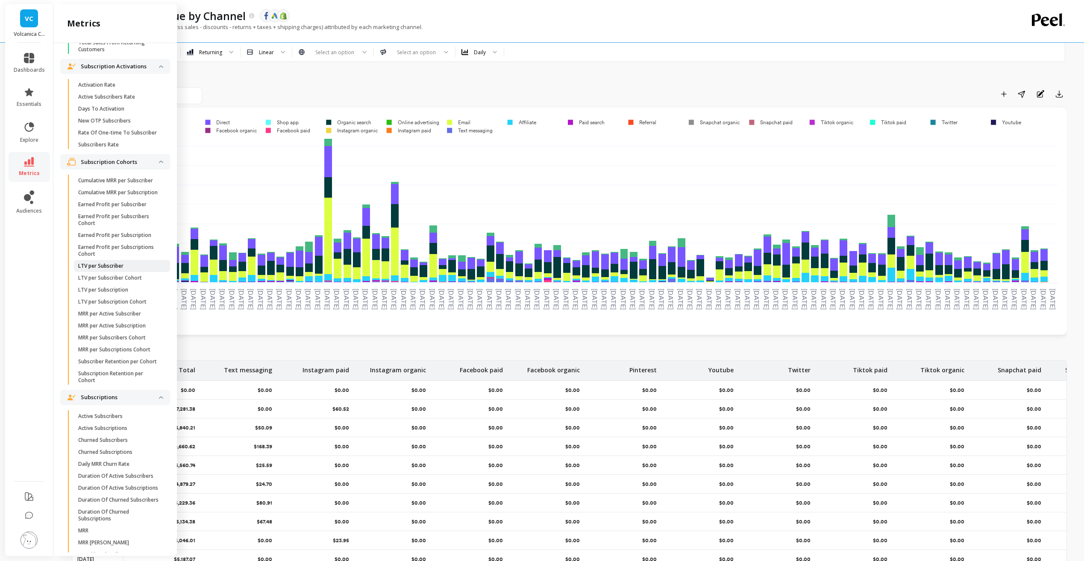
click at [120, 270] on p "LTV per Subscriber" at bounding box center [100, 266] width 45 height 7
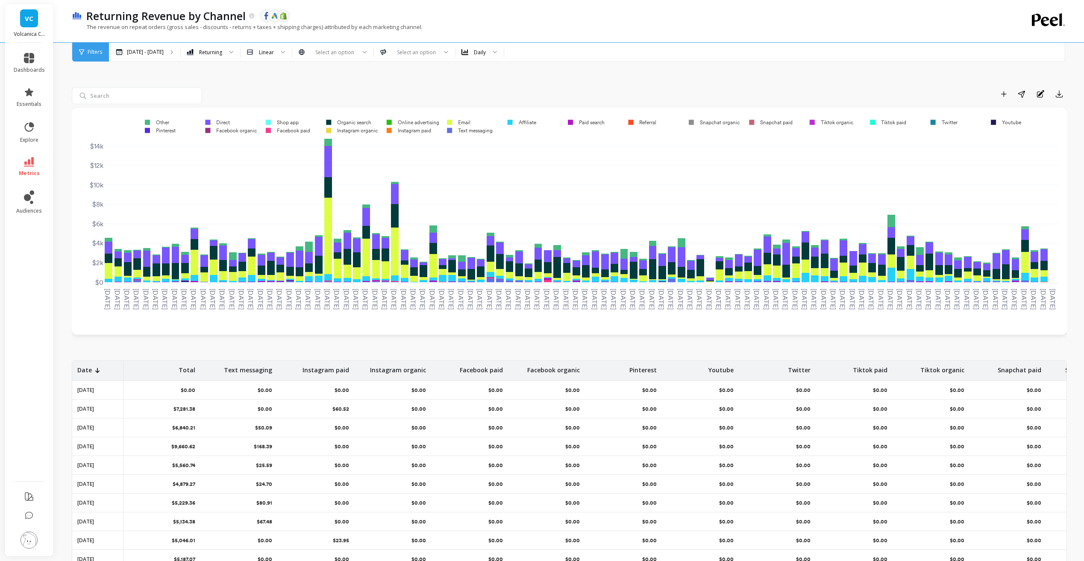
scroll to position [0, 0]
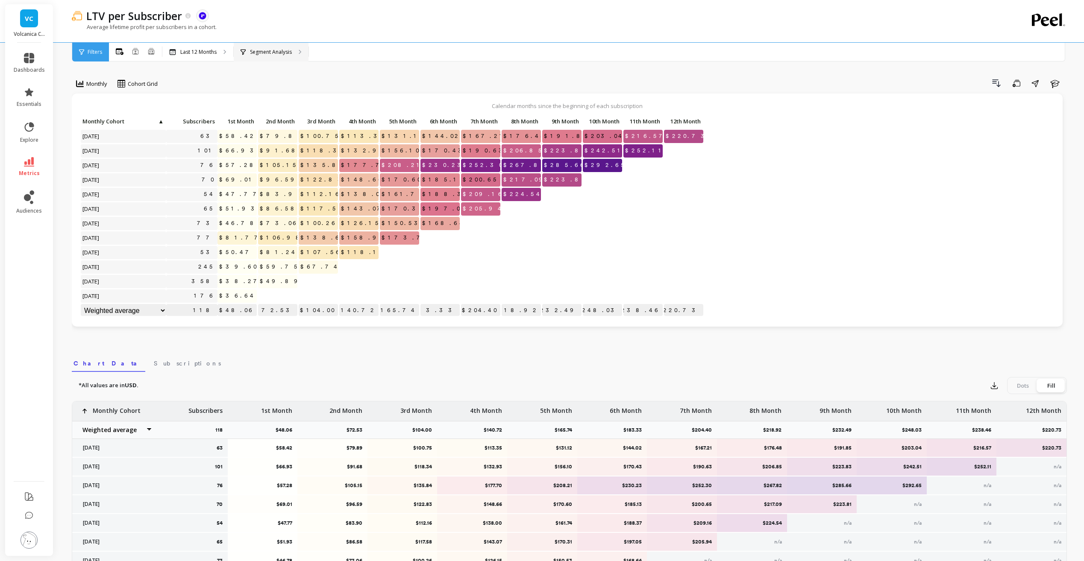
click at [270, 50] on p "Segment Analysis" at bounding box center [271, 52] width 42 height 7
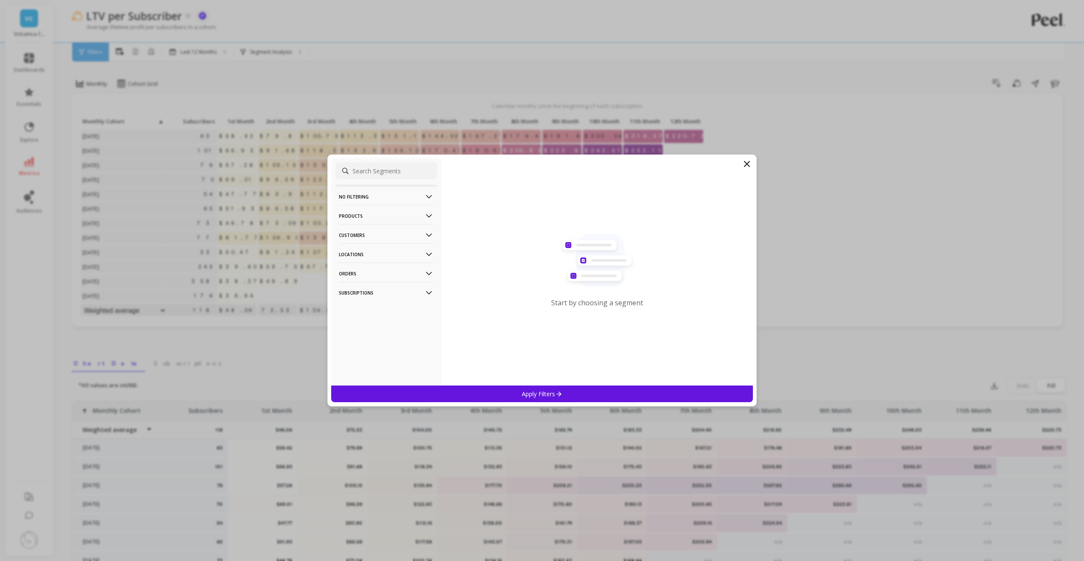
click at [424, 235] on icon at bounding box center [428, 235] width 9 height 9
click at [370, 265] on p "Data Source" at bounding box center [356, 267] width 32 height 8
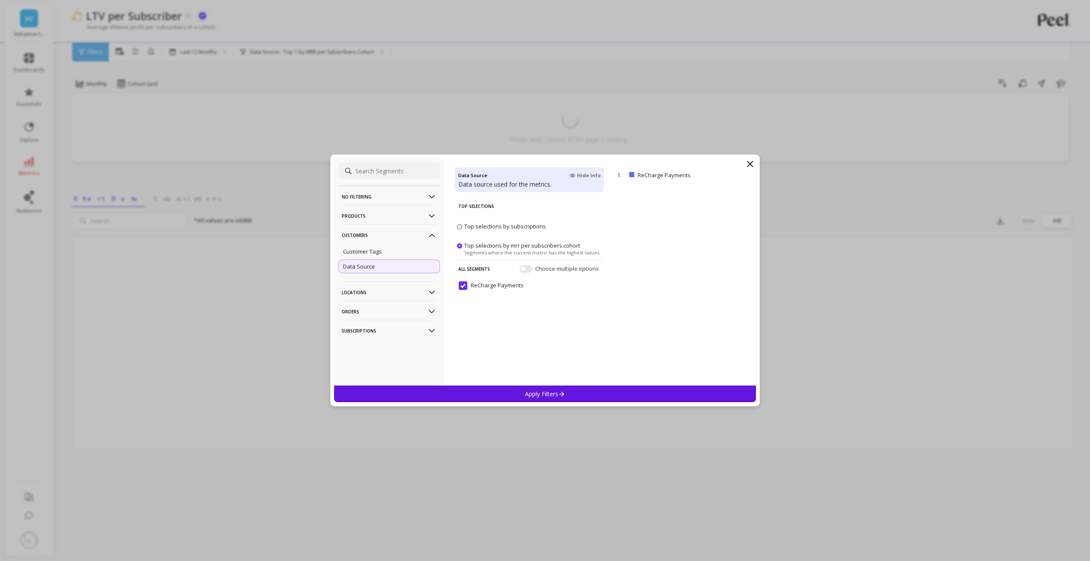
click at [429, 294] on icon at bounding box center [431, 292] width 9 height 9
click at [429, 336] on icon at bounding box center [432, 336] width 6 height 3
click at [420, 354] on p "Subscriptions" at bounding box center [389, 356] width 95 height 22
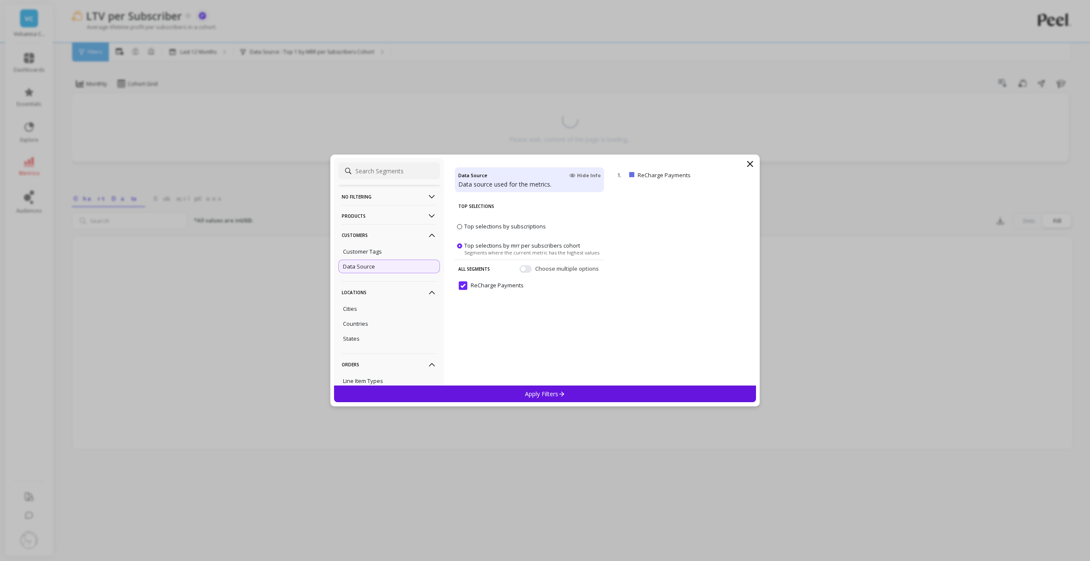
click at [427, 214] on icon at bounding box center [431, 216] width 9 height 9
click at [427, 194] on filtering-icon at bounding box center [431, 196] width 9 height 9
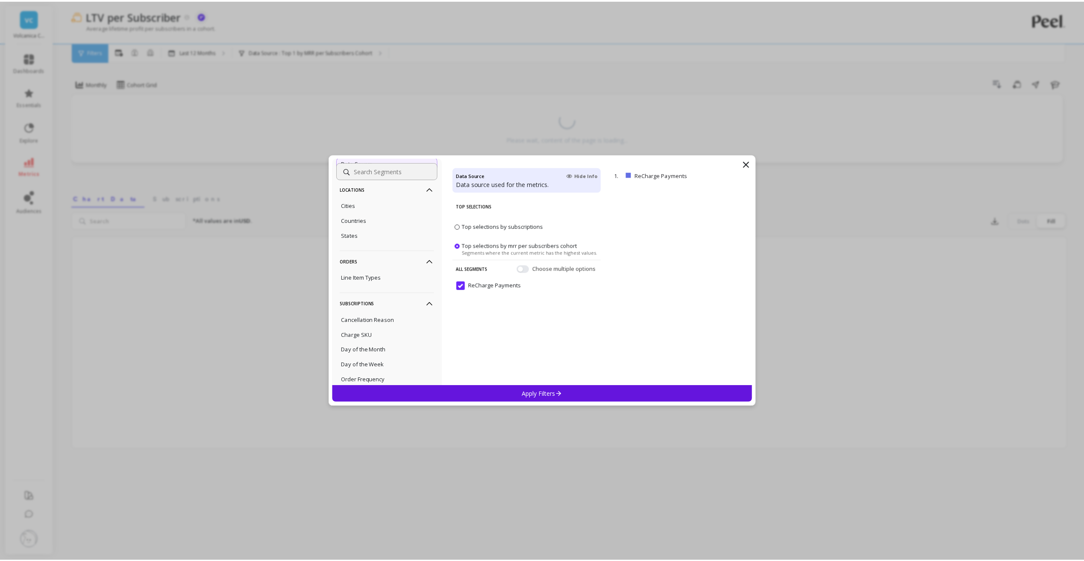
scroll to position [255, 0]
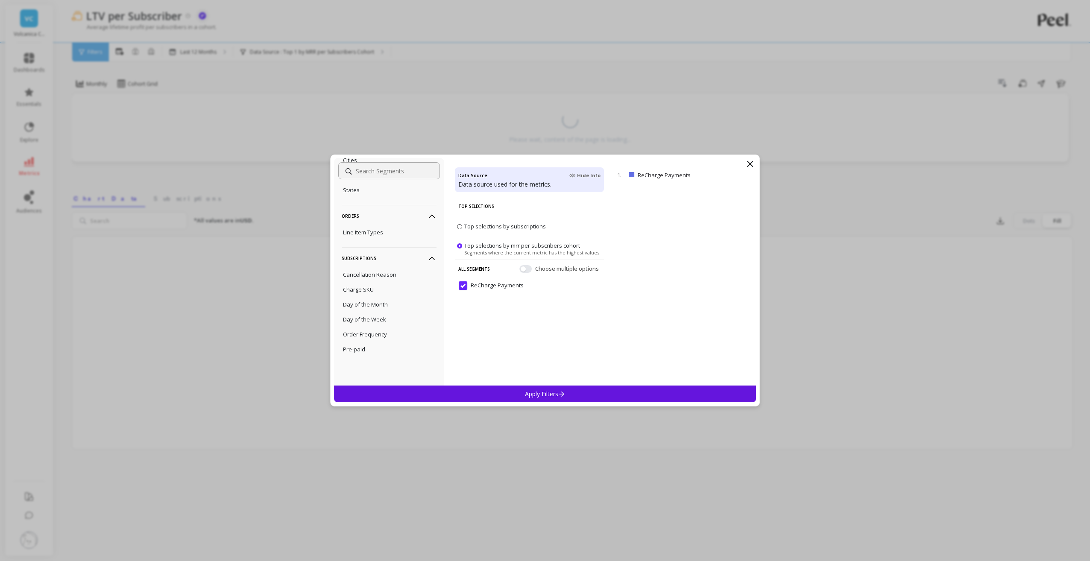
click at [748, 159] on div "No filtering Overall Products Product Tags Products SKUs Variants Vendors Custo…" at bounding box center [545, 272] width 422 height 228
click at [752, 160] on icon at bounding box center [750, 164] width 10 height 10
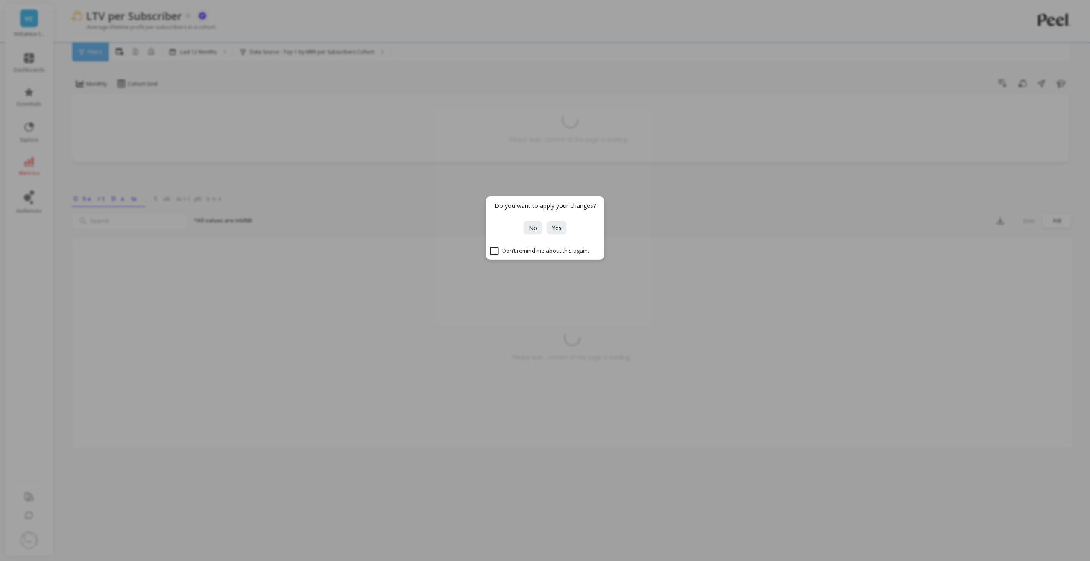
click at [364, 225] on div "Do you want to apply your changes? No Yes Don’t remind me about this again." at bounding box center [545, 280] width 1090 height 561
click at [538, 230] on button "No" at bounding box center [533, 227] width 19 height 13
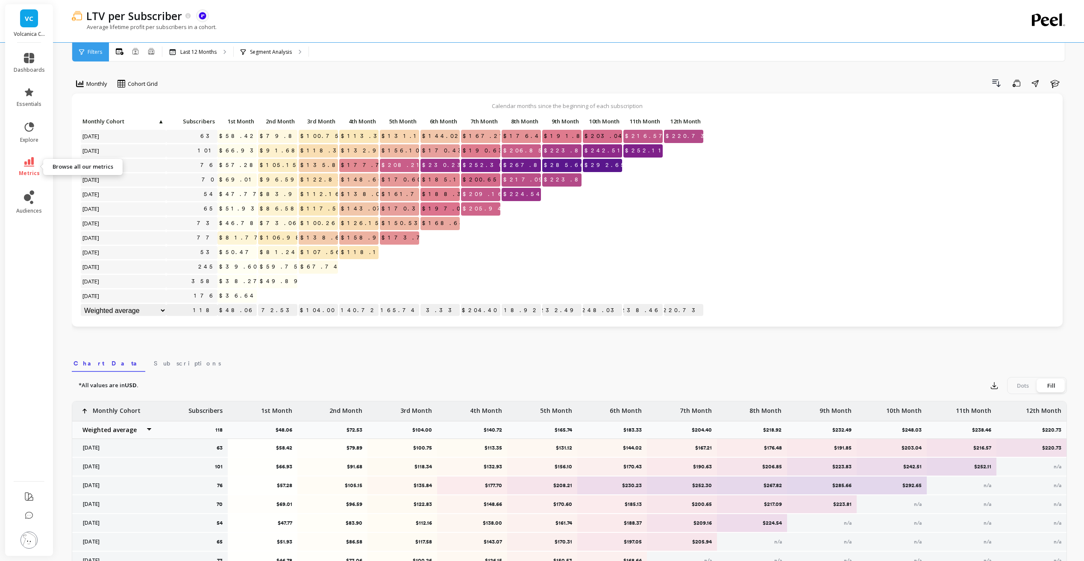
click at [39, 165] on link "metrics" at bounding box center [29, 167] width 31 height 20
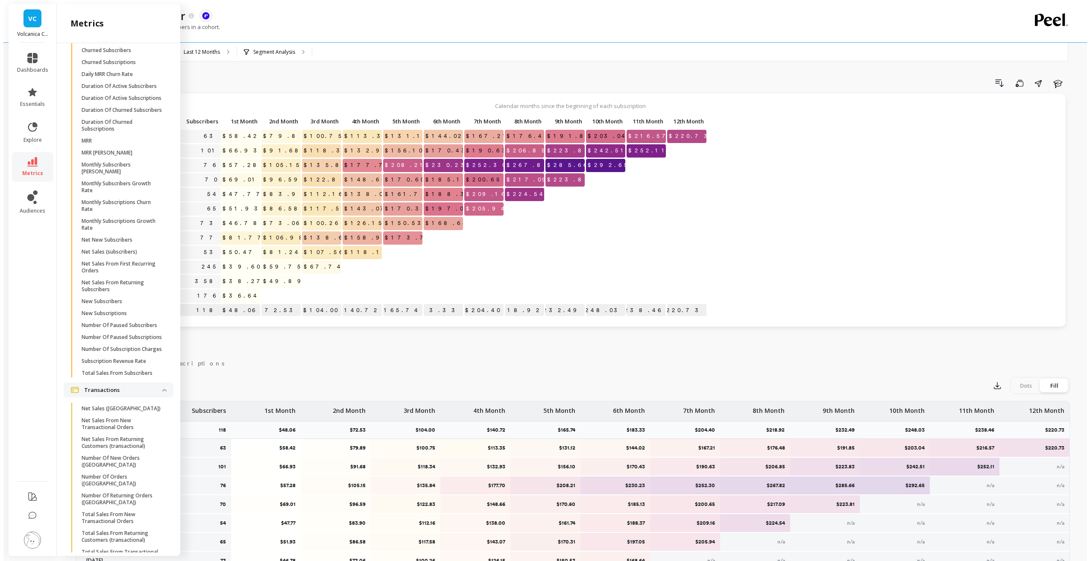
scroll to position [2370, 0]
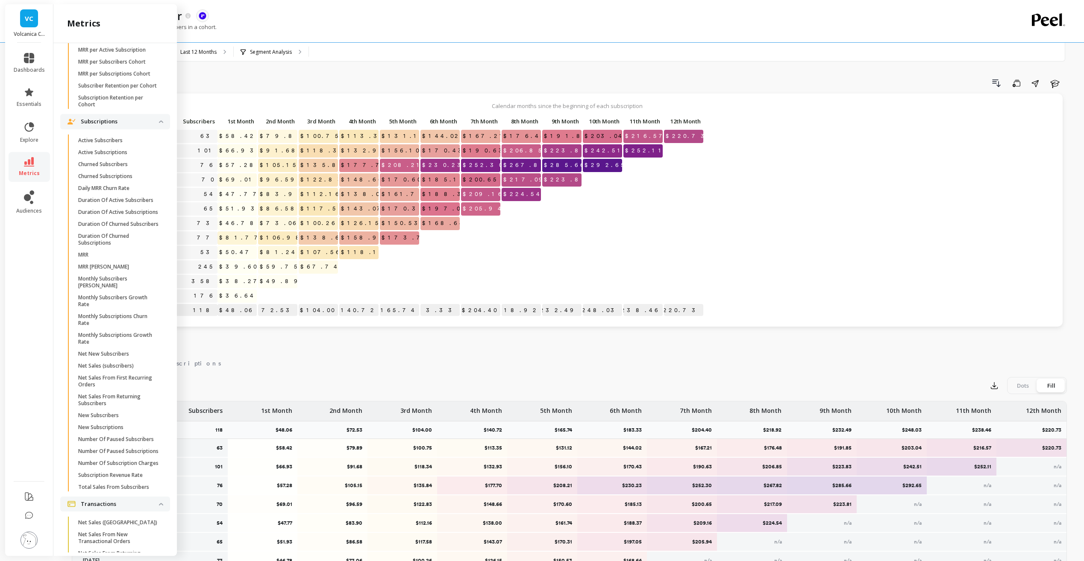
click at [109, 6] on p "LTV per Subscriber Cohort" at bounding box center [110, 2] width 64 height 7
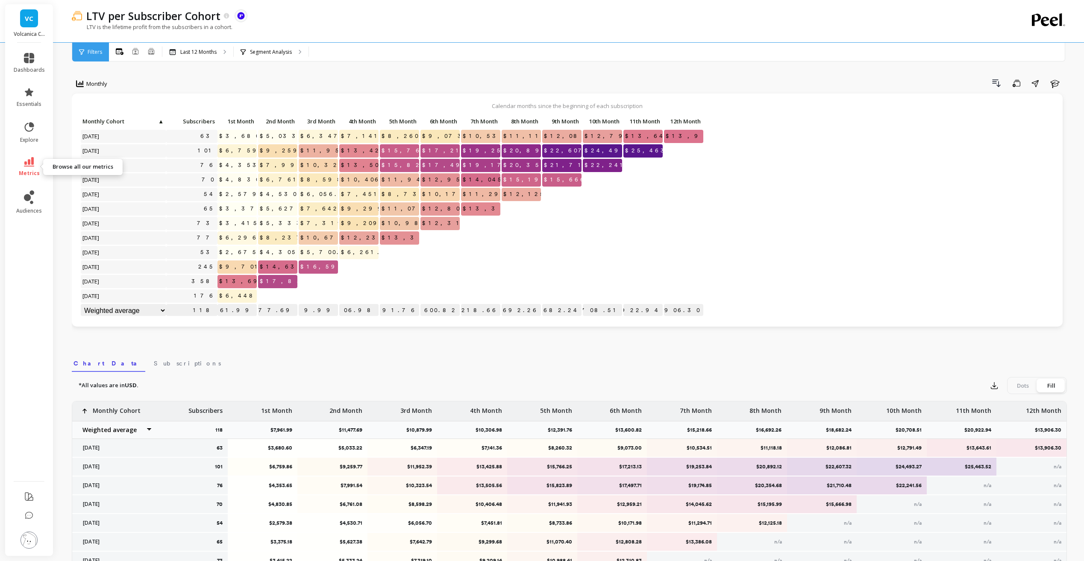
click at [29, 167] on link "metrics" at bounding box center [29, 167] width 31 height 20
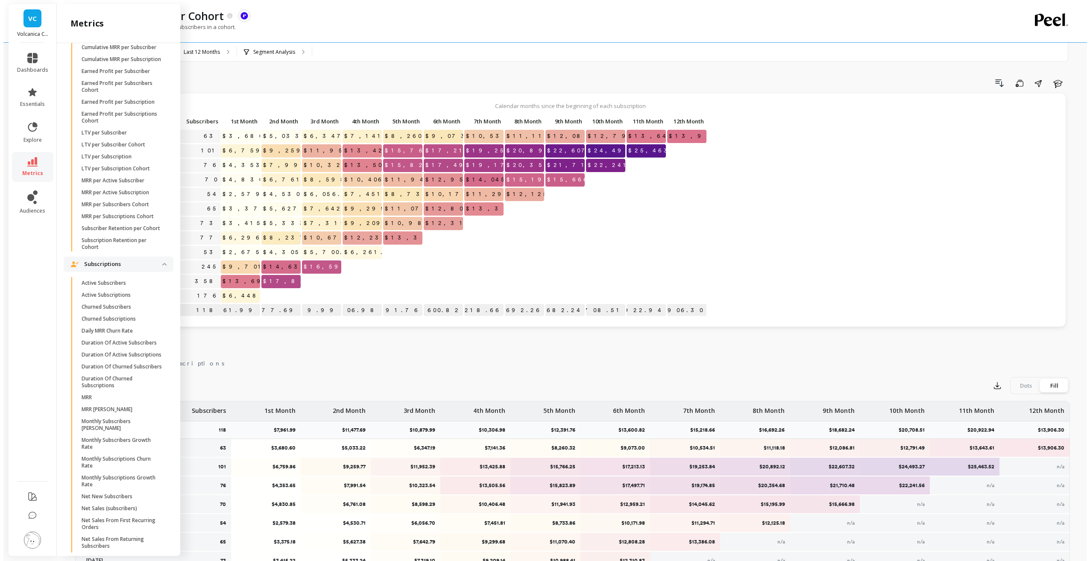
scroll to position [2149, 0]
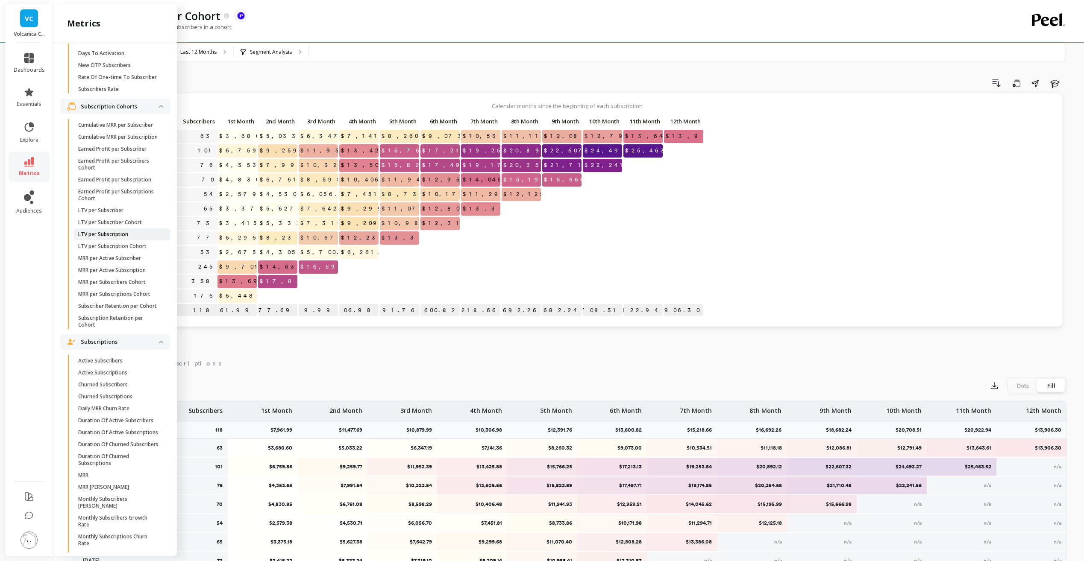
click at [128, 238] on p "LTV per Subscription" at bounding box center [103, 234] width 50 height 7
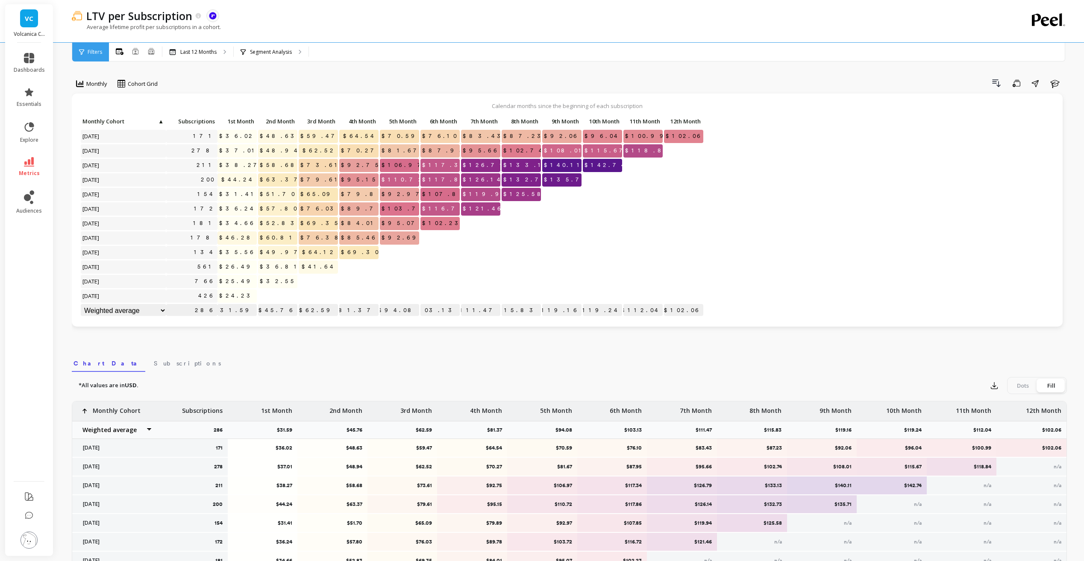
click at [31, 166] on icon at bounding box center [29, 161] width 10 height 9
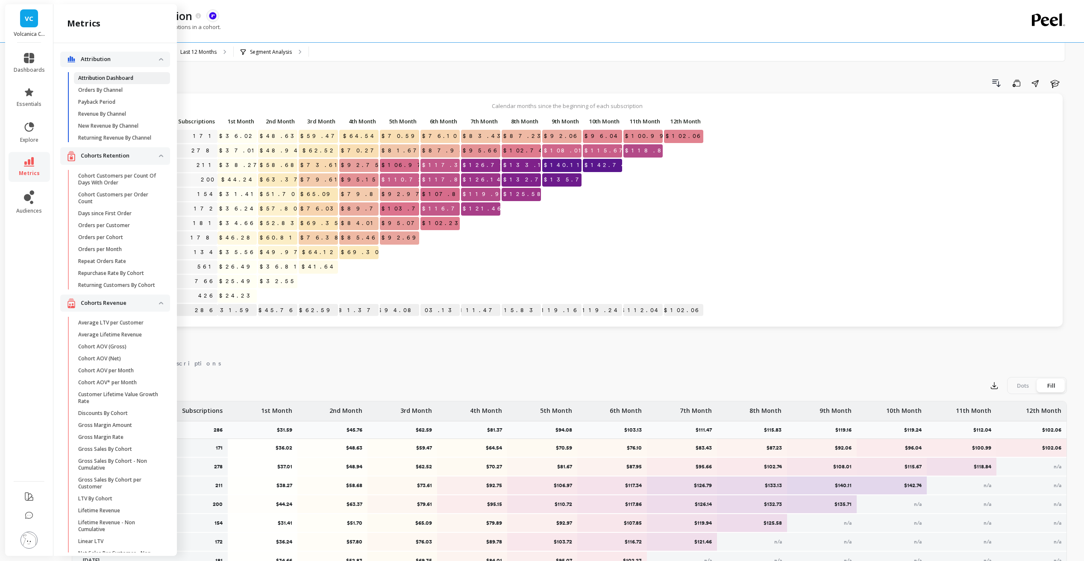
click at [123, 80] on p "Attribution Dashboard" at bounding box center [105, 78] width 55 height 7
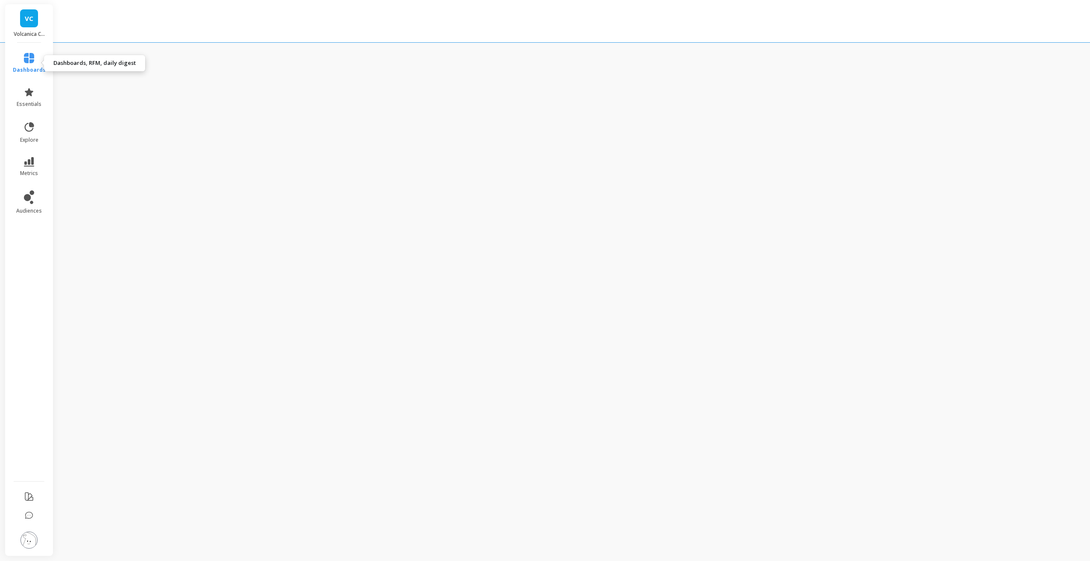
click at [24, 62] on icon at bounding box center [29, 58] width 10 height 10
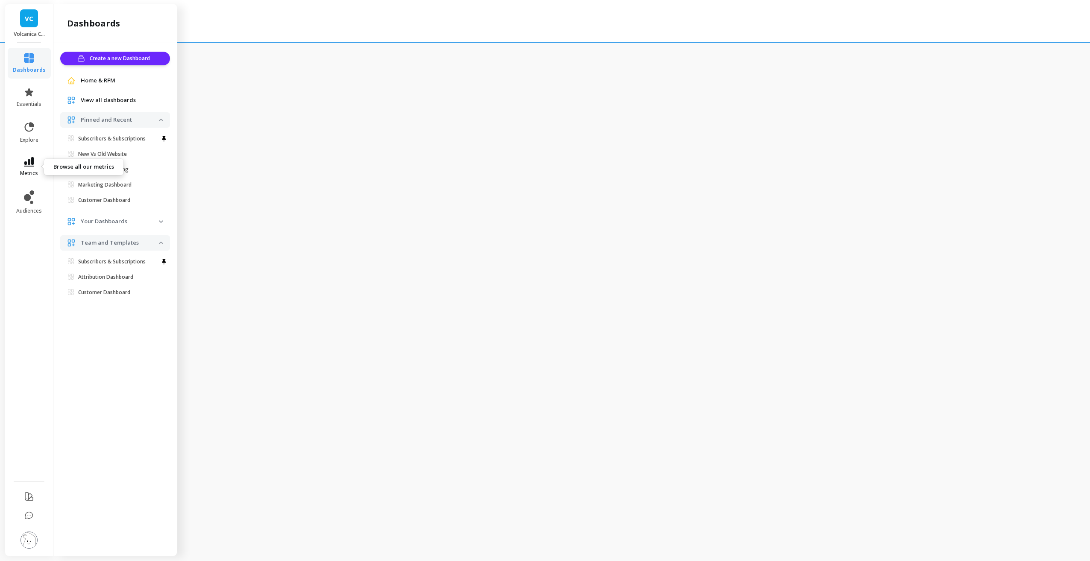
click at [27, 173] on span "metrics" at bounding box center [29, 173] width 18 height 7
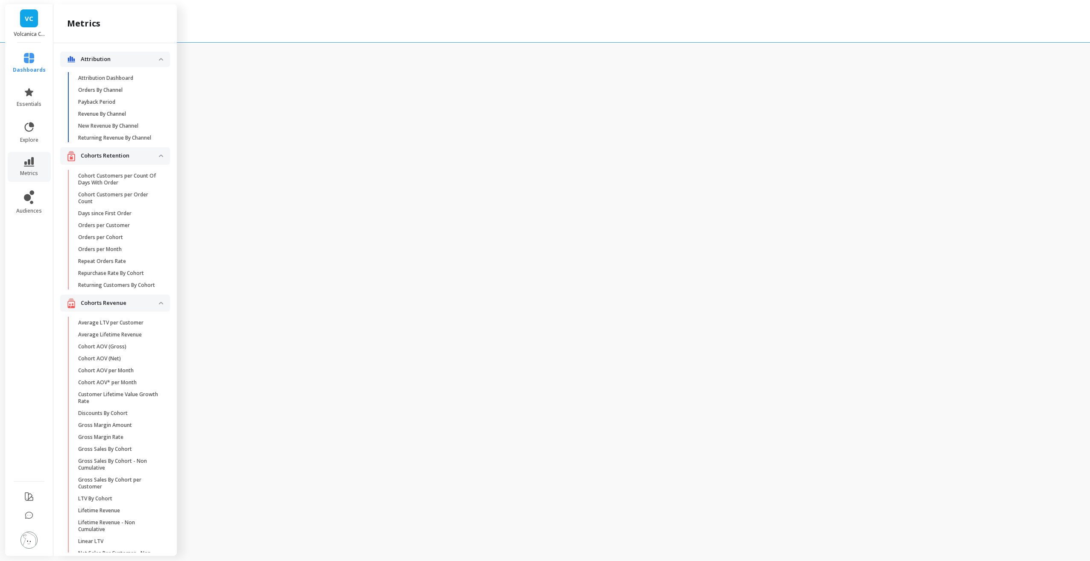
click at [25, 543] on img at bounding box center [29, 540] width 17 height 17
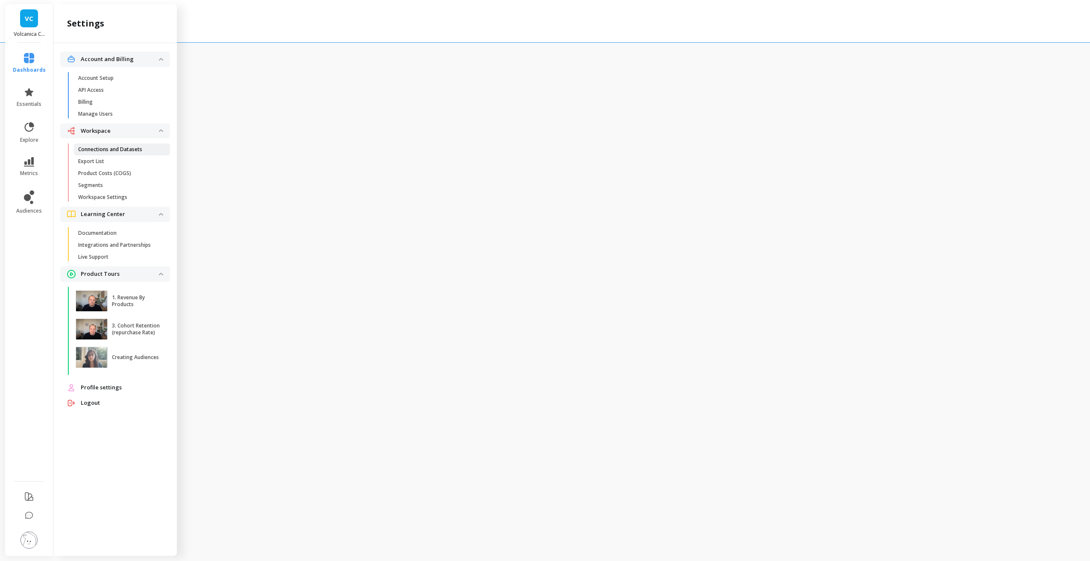
click at [106, 149] on p "Connections and Datasets" at bounding box center [110, 149] width 64 height 7
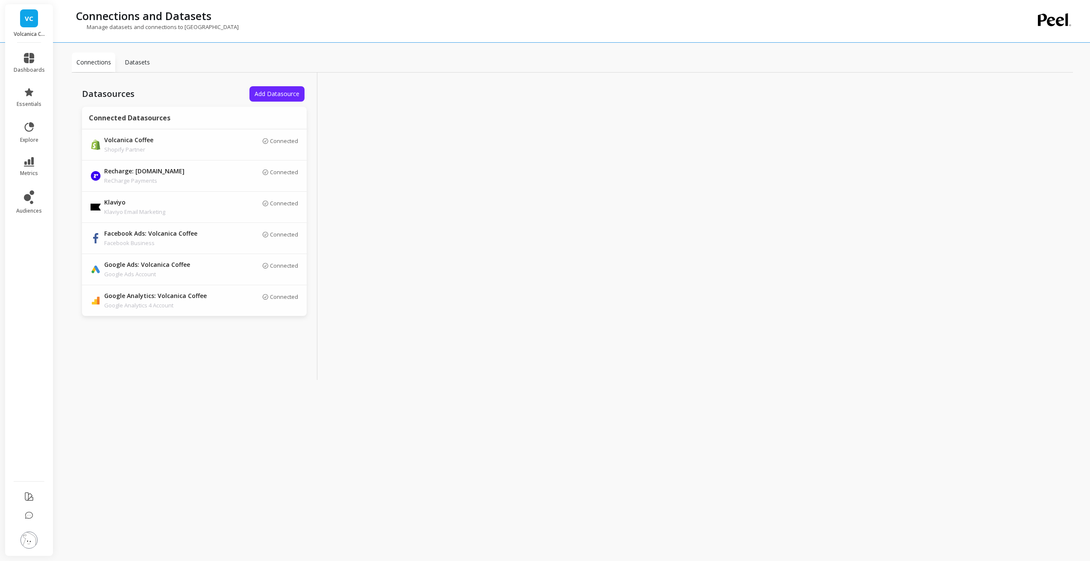
click at [276, 102] on div "Datasources Add Datasource Connected Datasources Volcanica Coffee Shopify Partn…" at bounding box center [195, 227] width 246 height 308
click at [282, 92] on span "Add Datasource" at bounding box center [277, 94] width 45 height 8
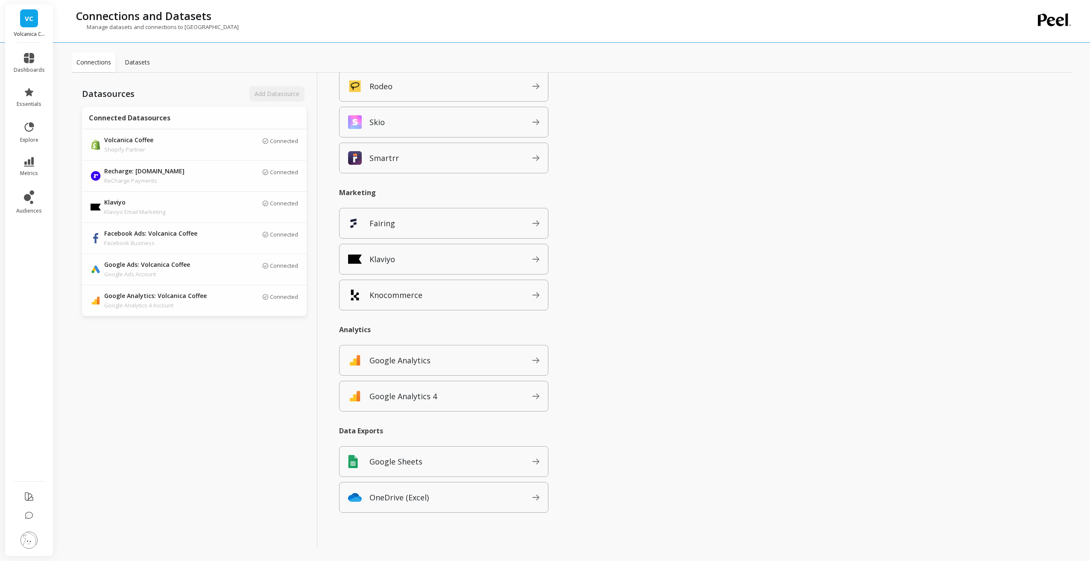
scroll to position [626, 0]
click at [24, 69] on span "dashboards" at bounding box center [29, 70] width 31 height 7
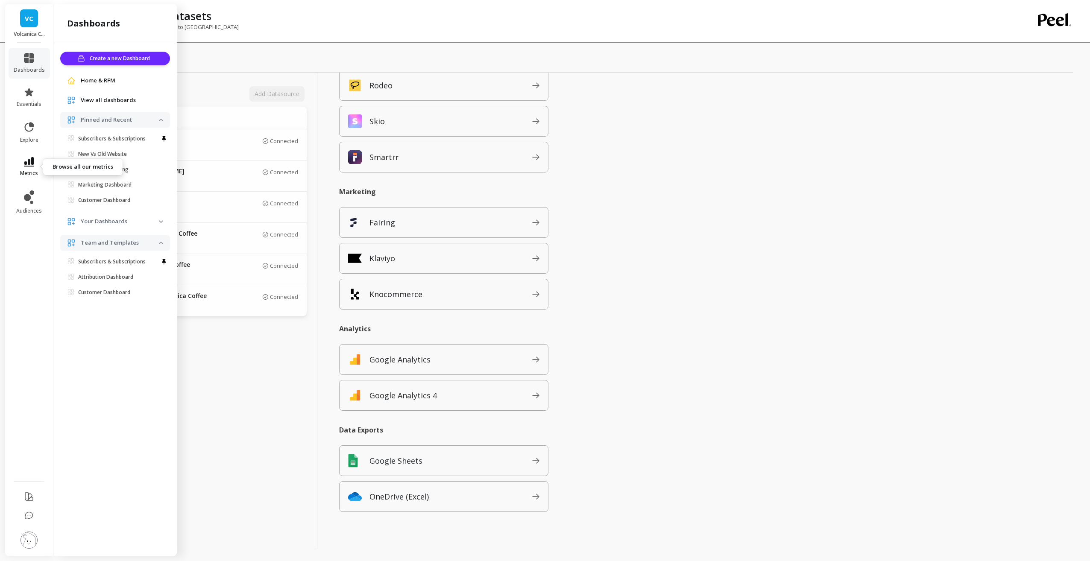
click at [36, 171] on span "metrics" at bounding box center [29, 173] width 18 height 7
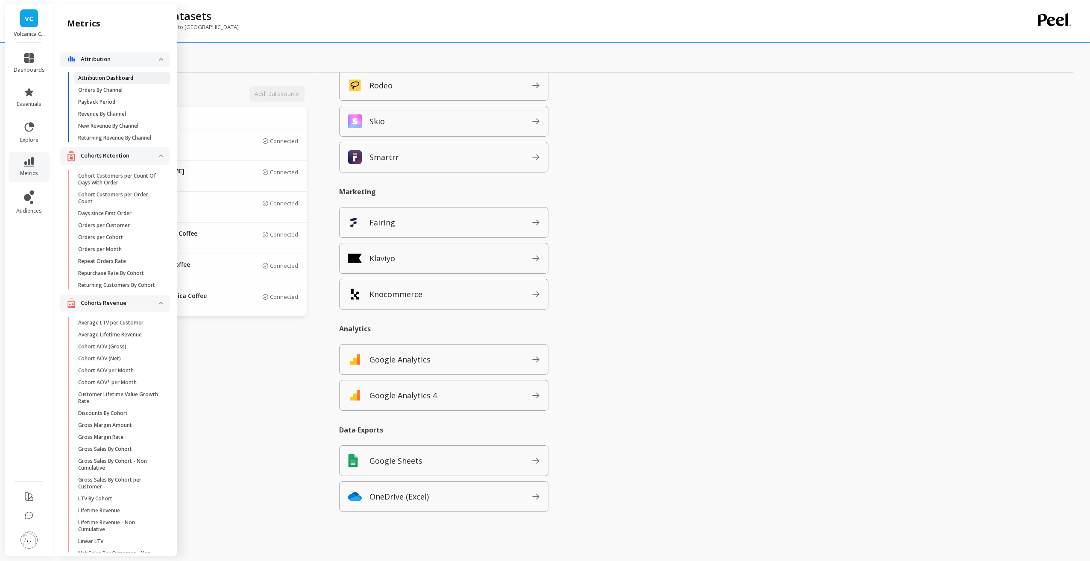
click at [94, 80] on p "Attribution Dashboard" at bounding box center [105, 78] width 55 height 7
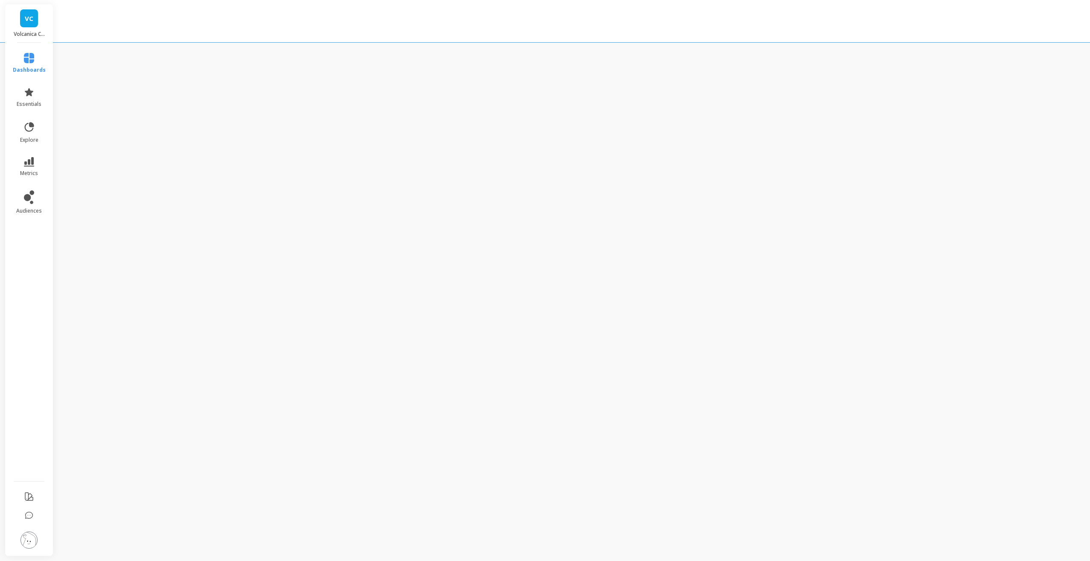
click at [204, 47] on div "VC Volcanica Coffee dashboards essentials explore metrics audiences" at bounding box center [545, 280] width 1090 height 561
